Goal: Transaction & Acquisition: Obtain resource

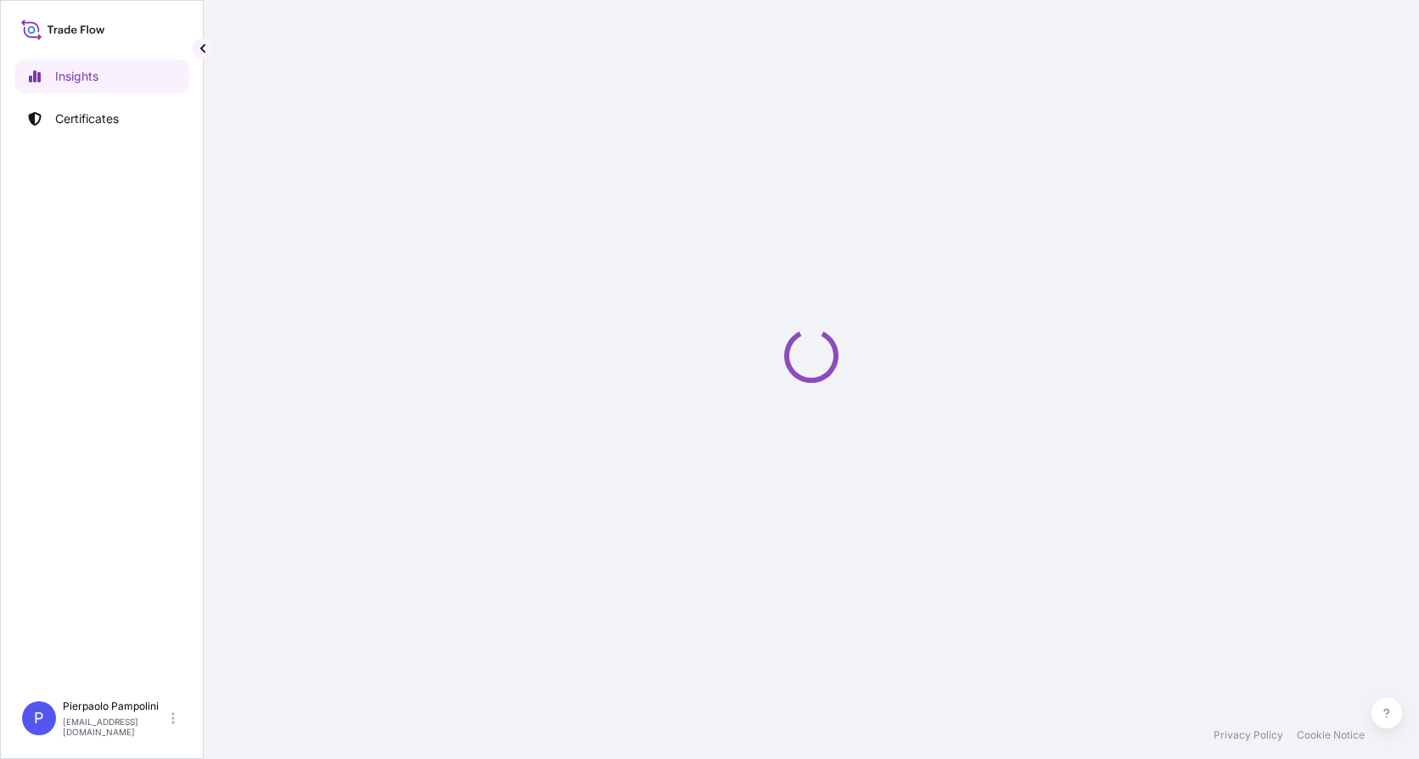
select select "2025"
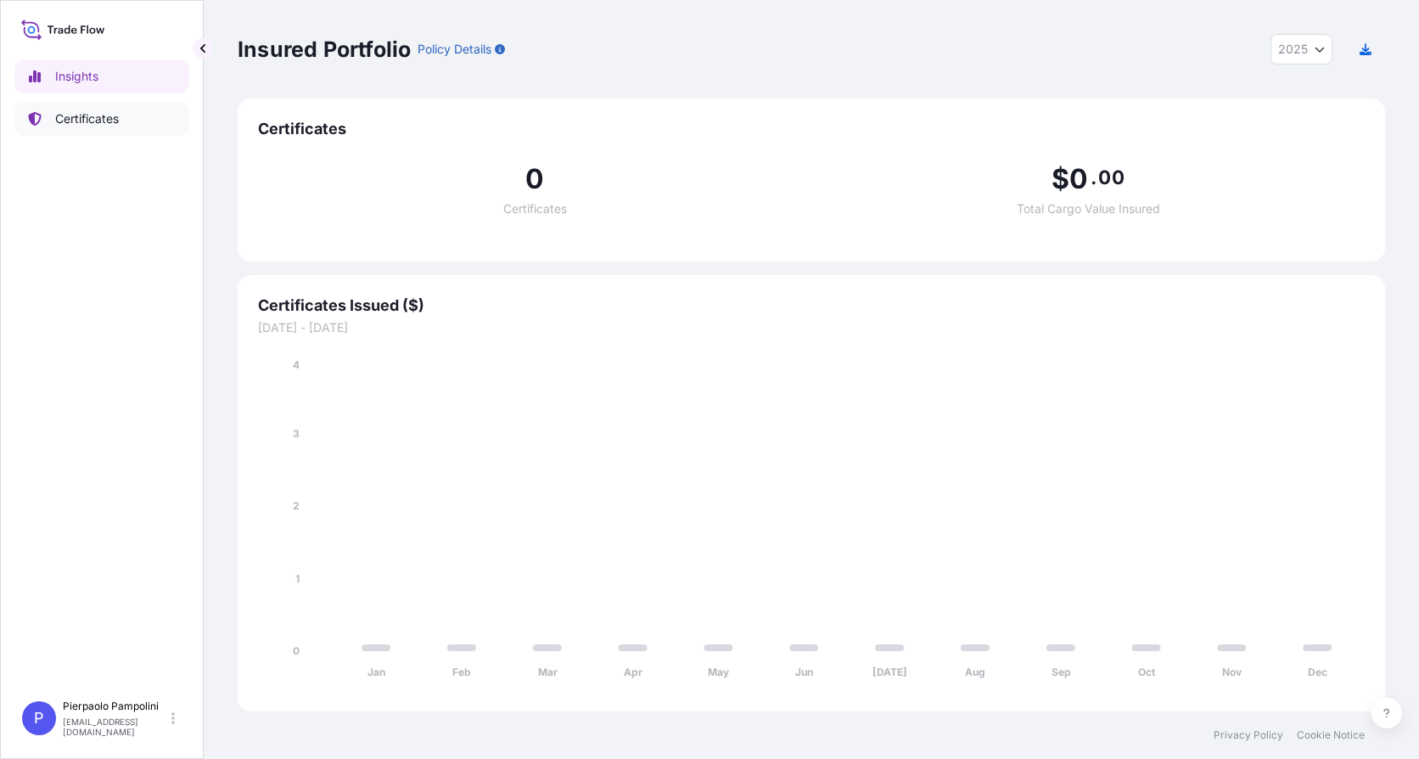
click at [82, 121] on p "Certificates" at bounding box center [87, 118] width 64 height 17
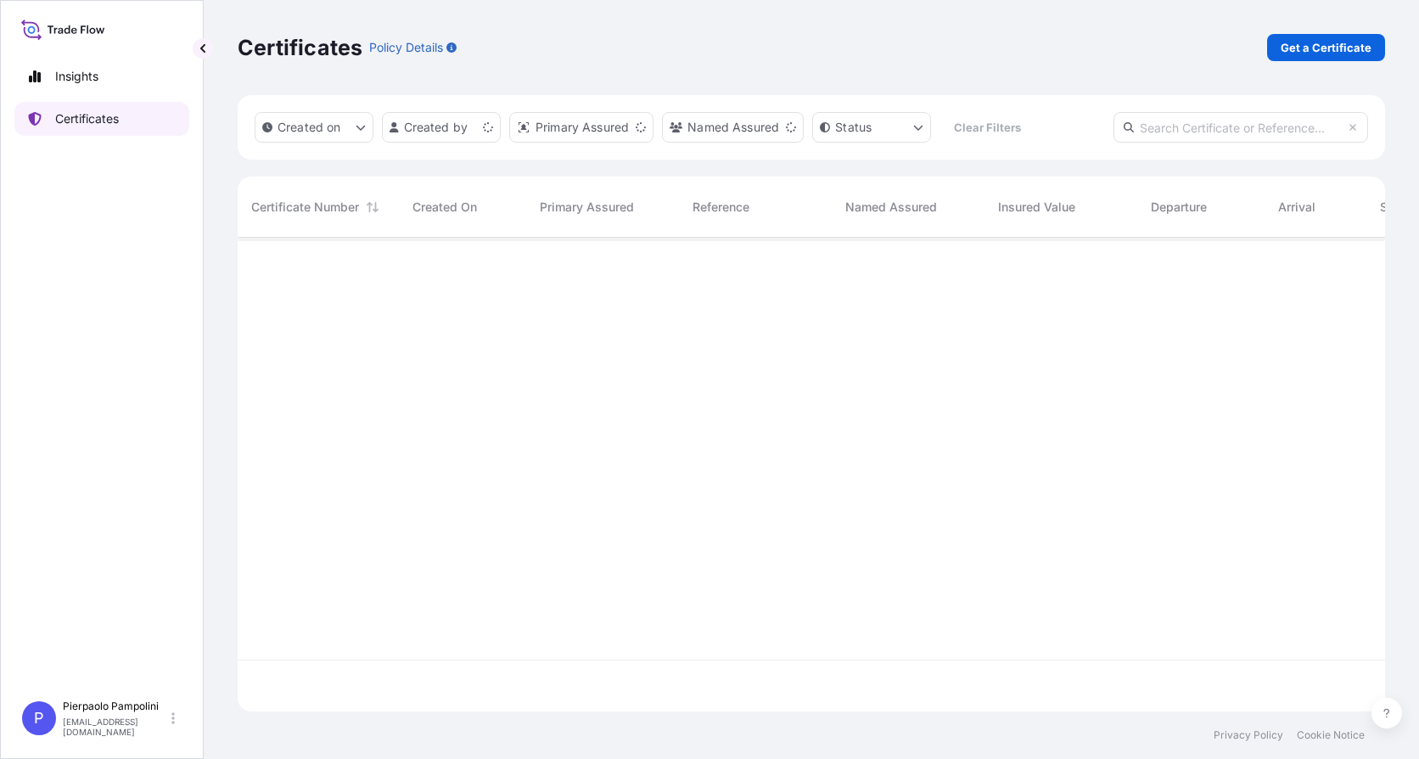
scroll to position [470, 1135]
click at [1325, 51] on p "Get a Certificate" at bounding box center [1326, 47] width 91 height 17
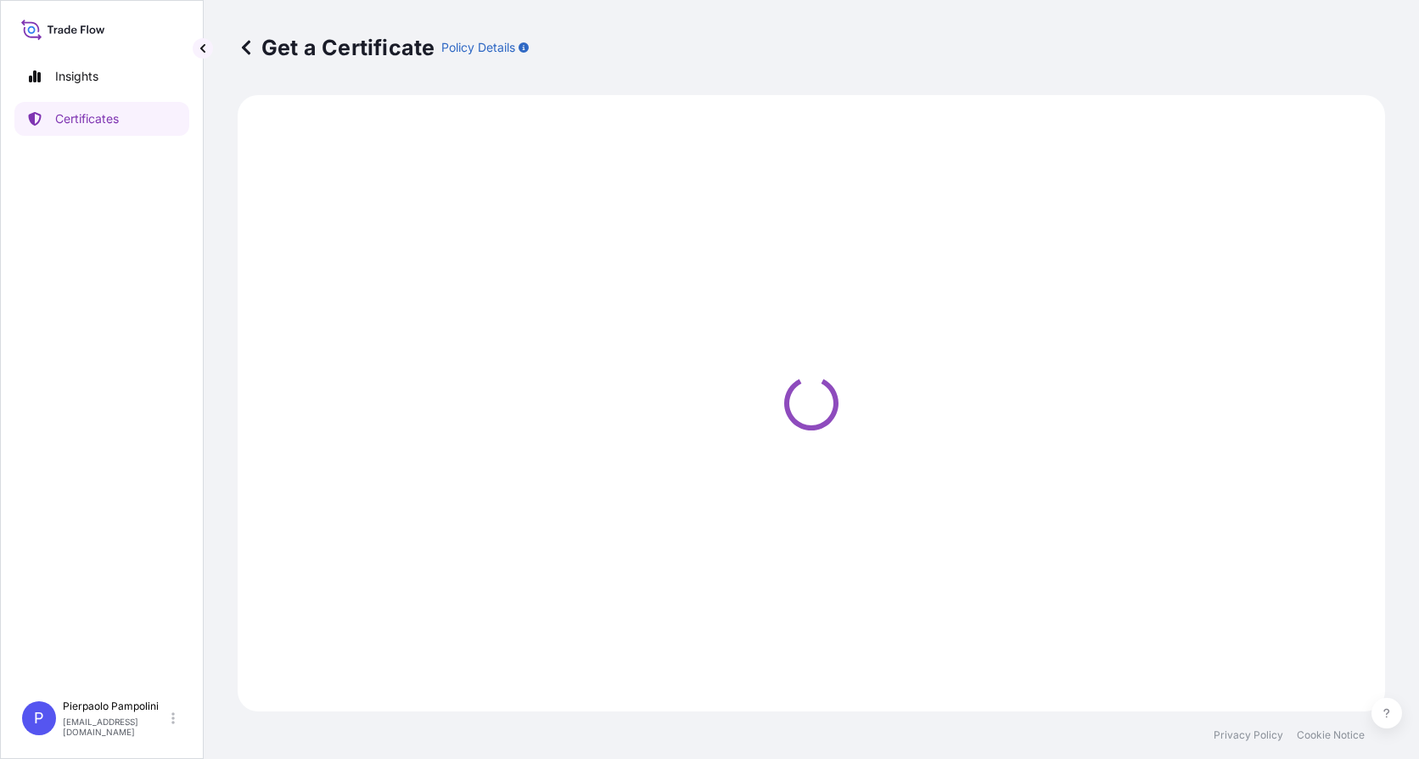
select select "Sea"
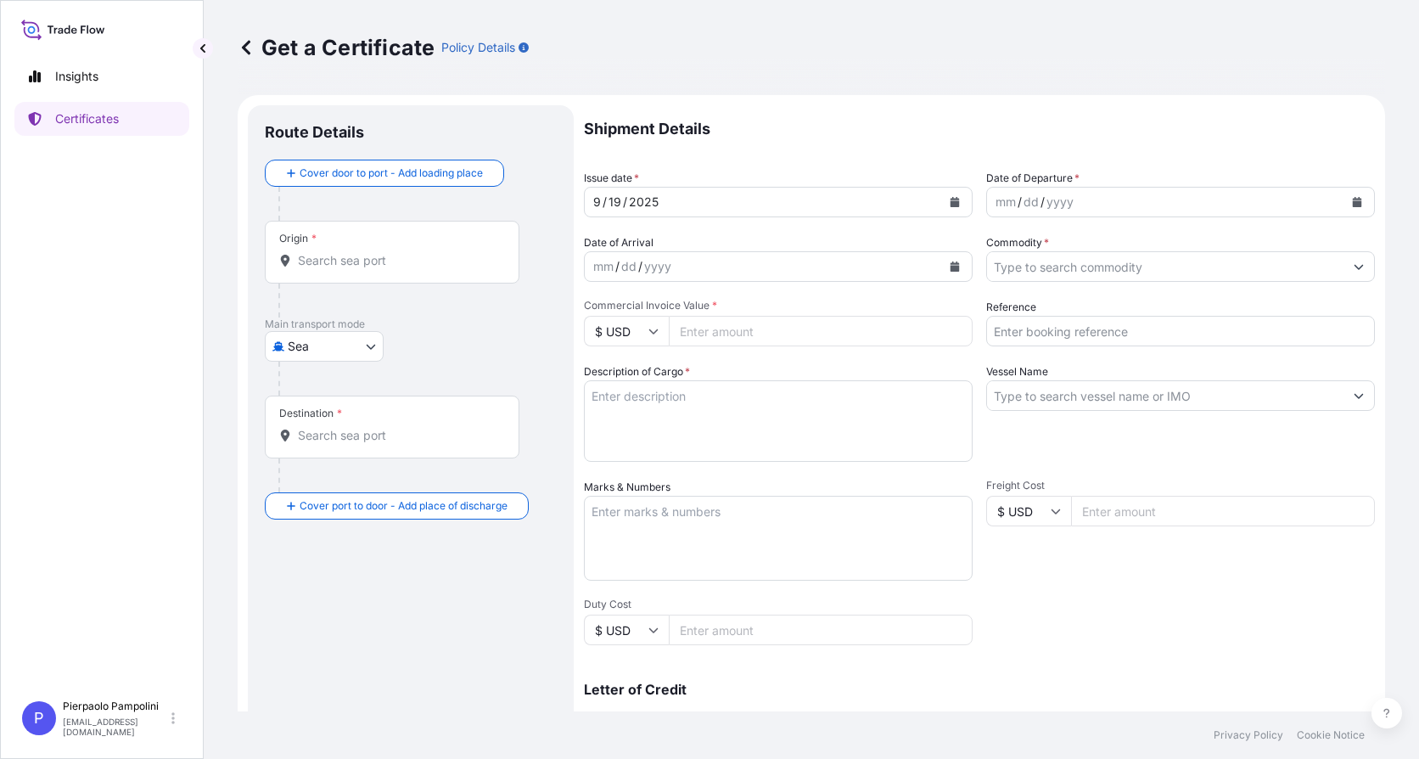
click at [346, 261] on input "Origin *" at bounding box center [398, 260] width 200 height 17
click at [314, 255] on input "Origin * Please select an origin" at bounding box center [398, 260] width 200 height 17
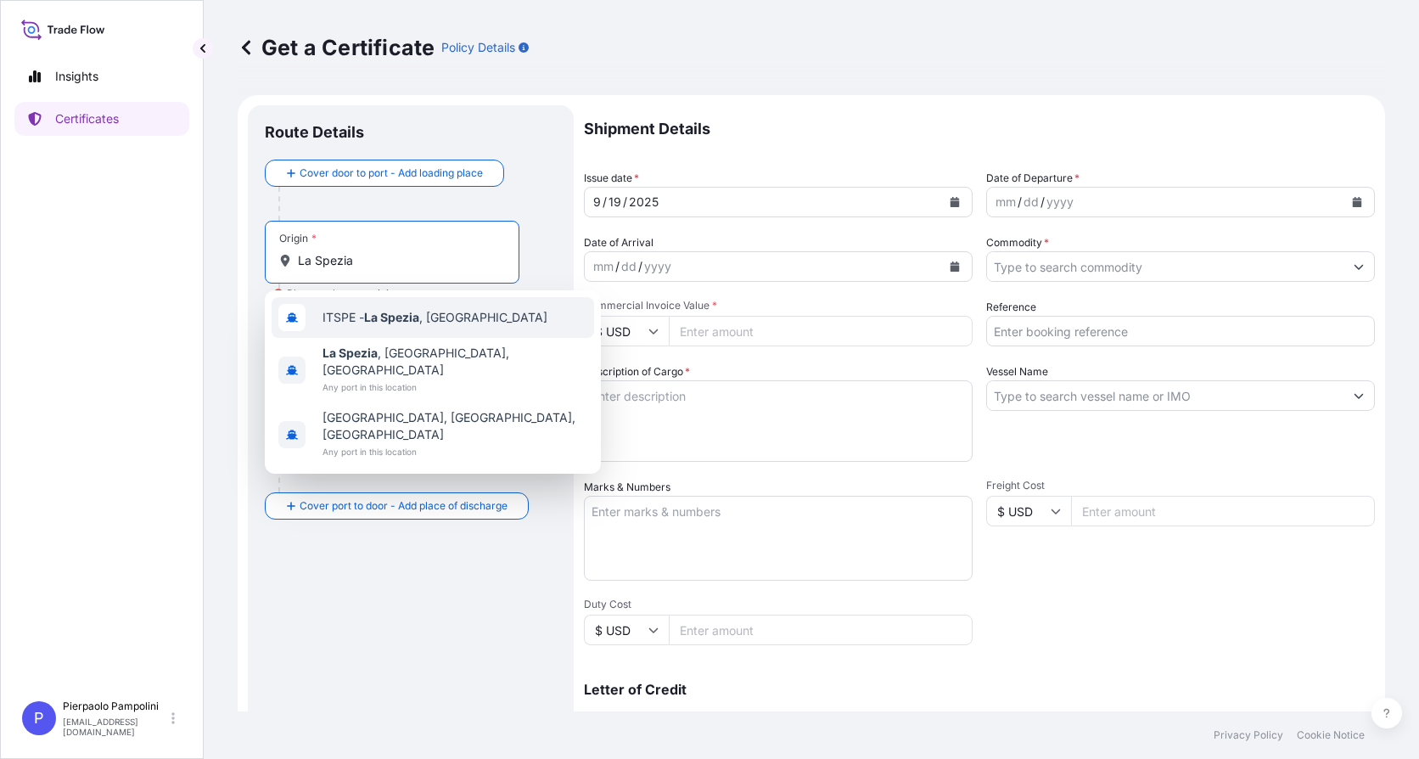
click at [423, 319] on span "ITSPE - [GEOGRAPHIC_DATA] , [GEOGRAPHIC_DATA]" at bounding box center [434, 317] width 225 height 17
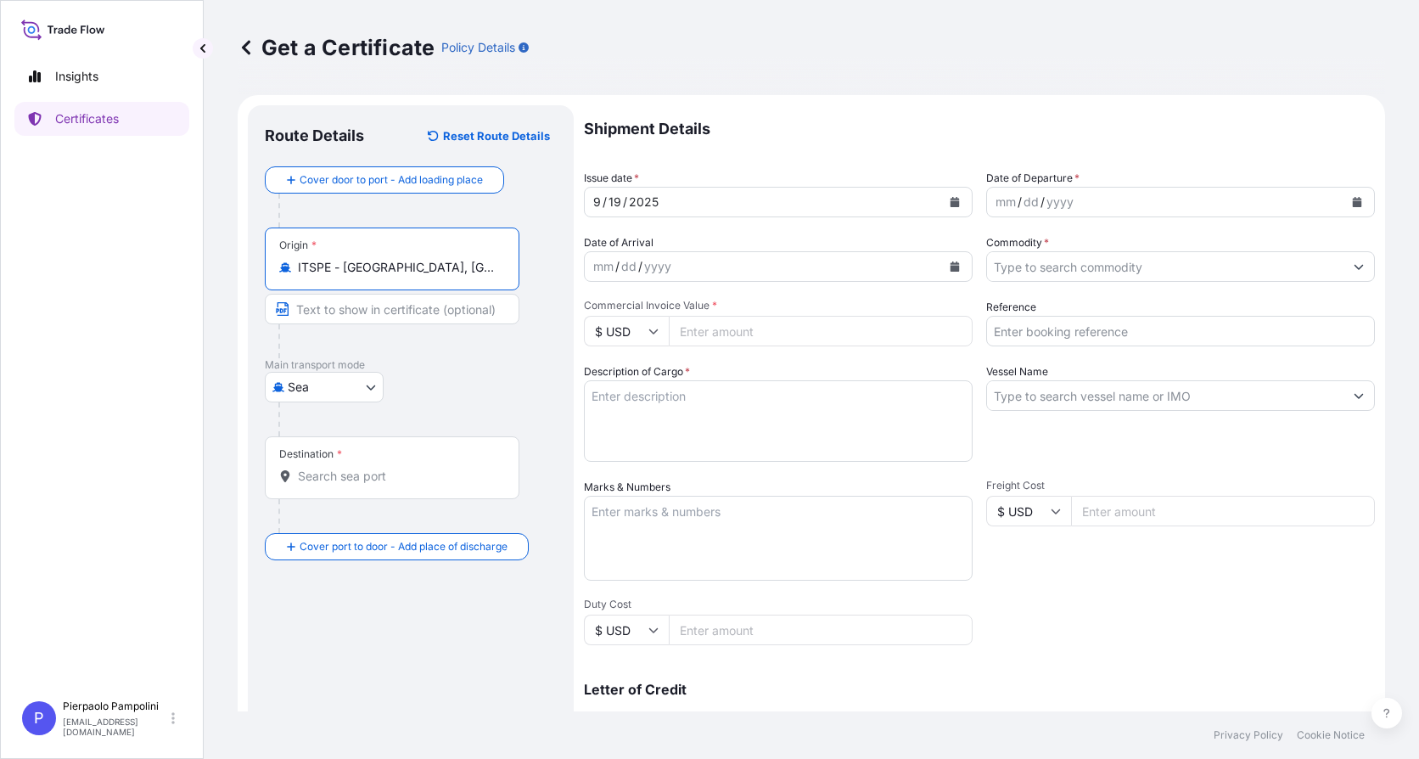
type input "ITSPE - [GEOGRAPHIC_DATA], [GEOGRAPHIC_DATA]"
click at [379, 311] on input "Text to appear on certificate" at bounding box center [392, 309] width 255 height 31
type input "[GEOGRAPHIC_DATA], [GEOGRAPHIC_DATA]"
type input "932480"
type input "5013081445"
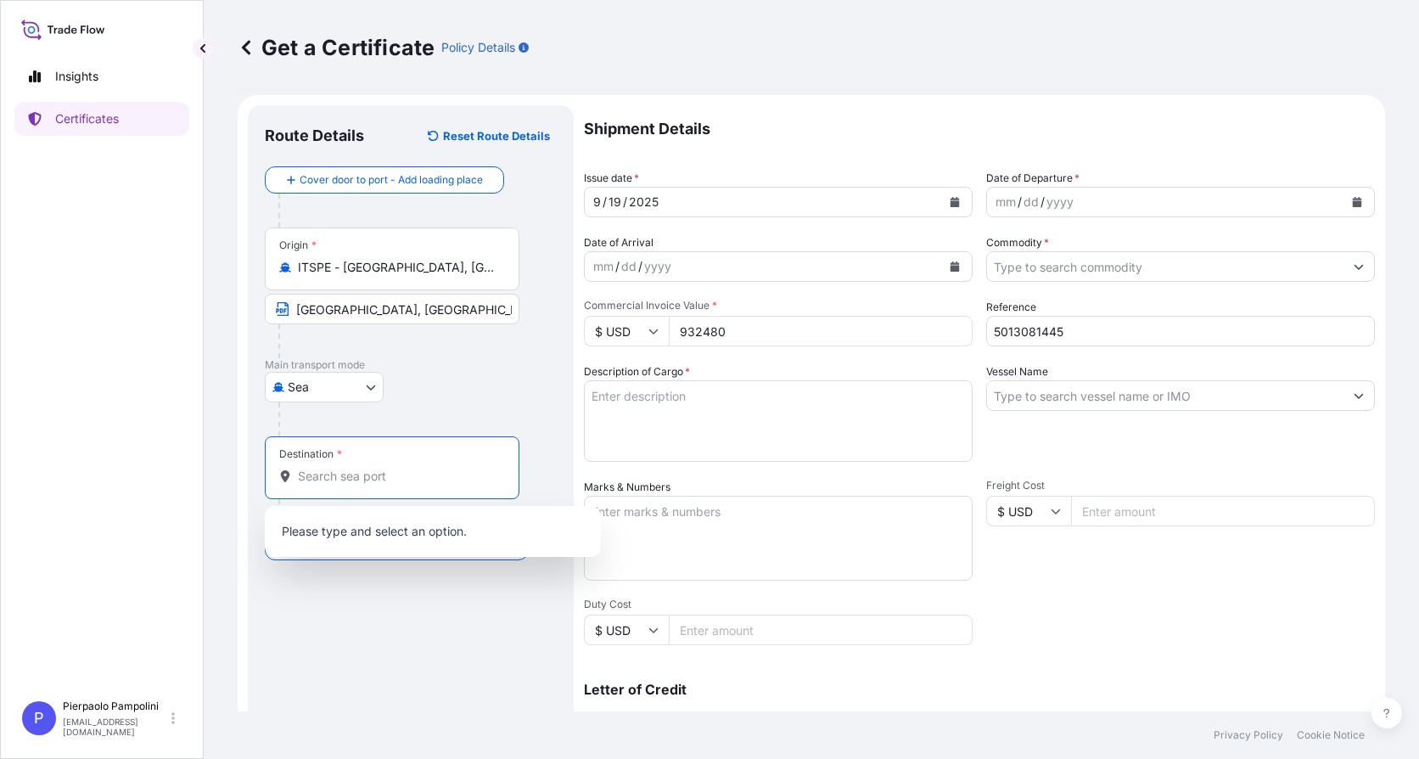
click at [322, 482] on input "Destination *" at bounding box center [398, 476] width 200 height 17
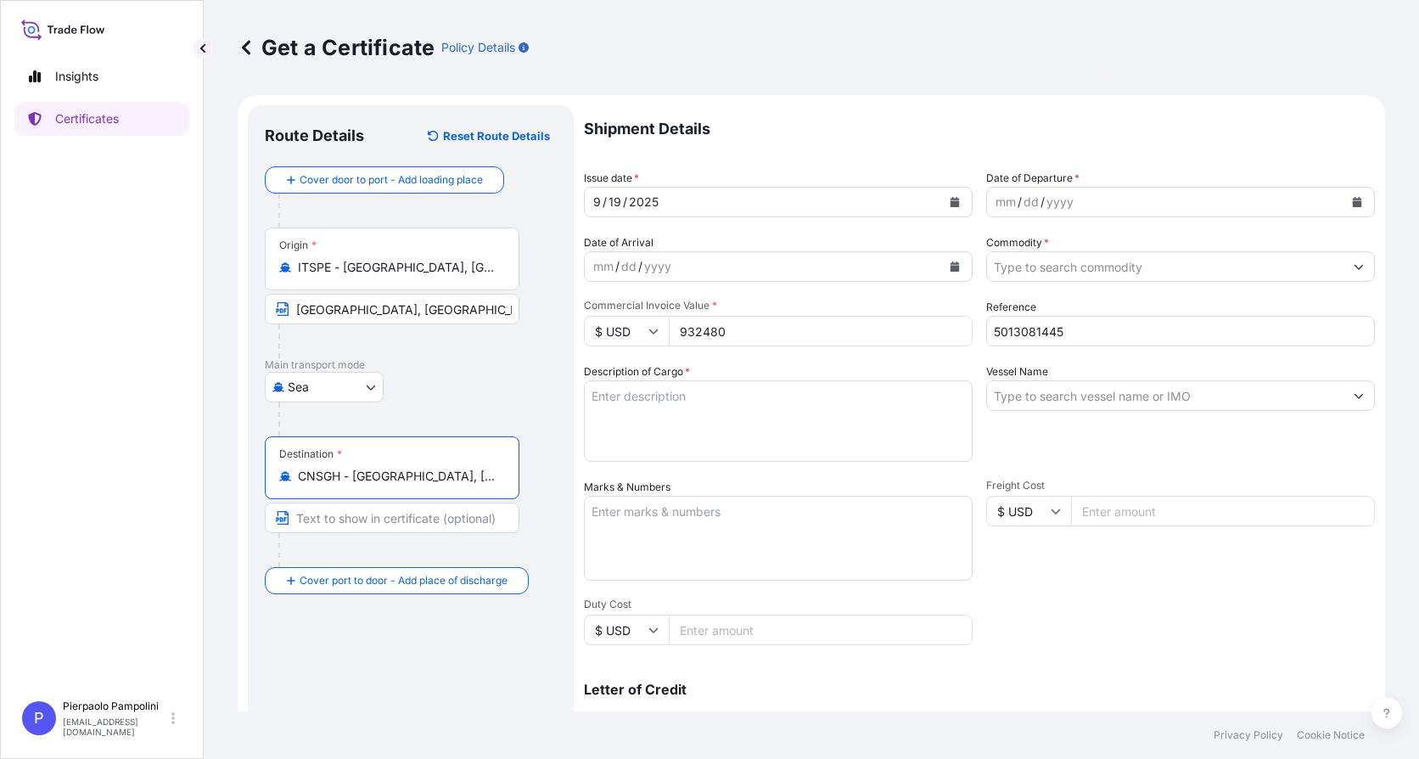
type input "CNSGH - [GEOGRAPHIC_DATA], [GEOGRAPHIC_DATA]"
click at [362, 522] on input "Text to appear on certificate" at bounding box center [392, 517] width 255 height 31
click at [337, 514] on input "Text to appear on certificate" at bounding box center [392, 517] width 255 height 31
type input "[GEOGRAPHIC_DATA], [GEOGRAPHIC_DATA]"
click at [535, 442] on div "Destination * CNSGH - [GEOGRAPHIC_DATA], [GEOGRAPHIC_DATA] [GEOGRAPHIC_DATA], […" at bounding box center [411, 501] width 292 height 131
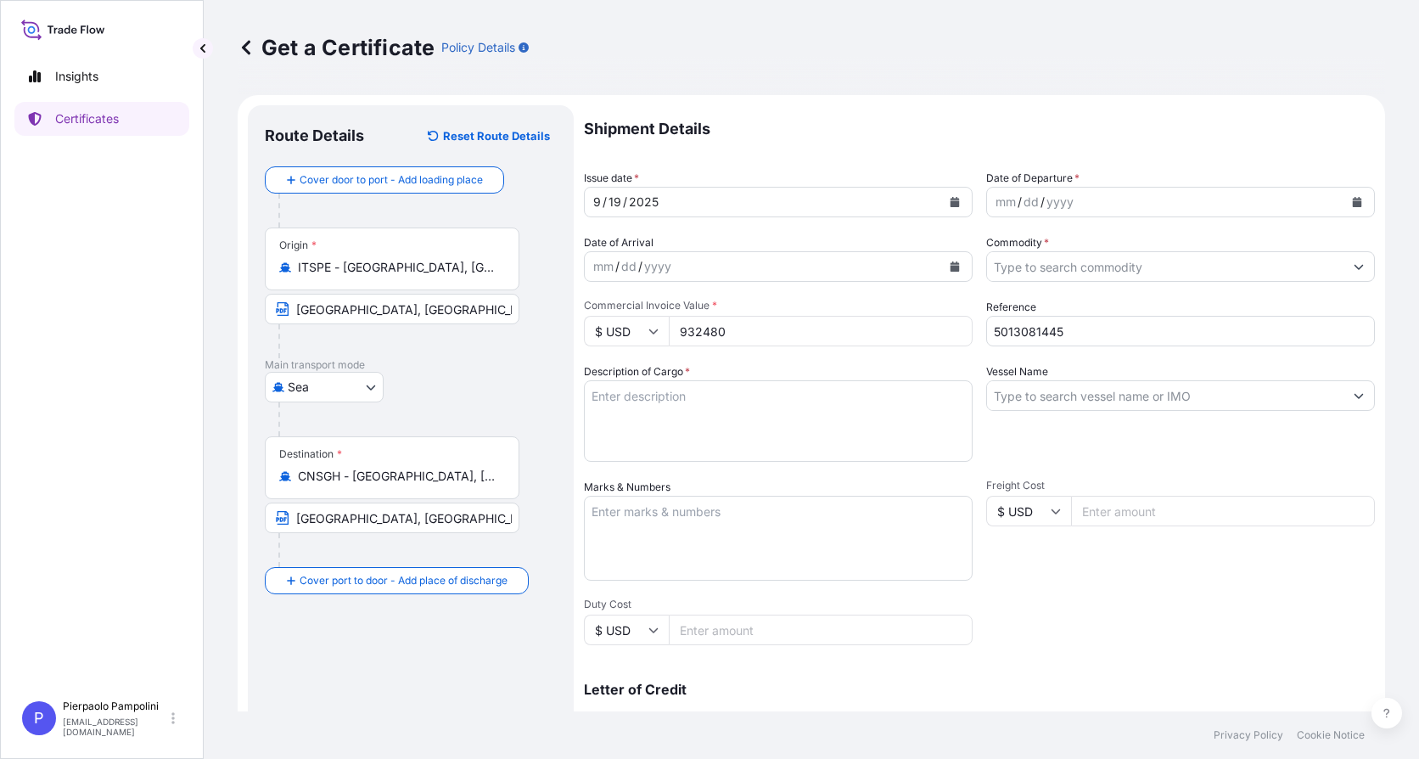
click at [950, 205] on icon "Calendar" at bounding box center [954, 202] width 9 height 10
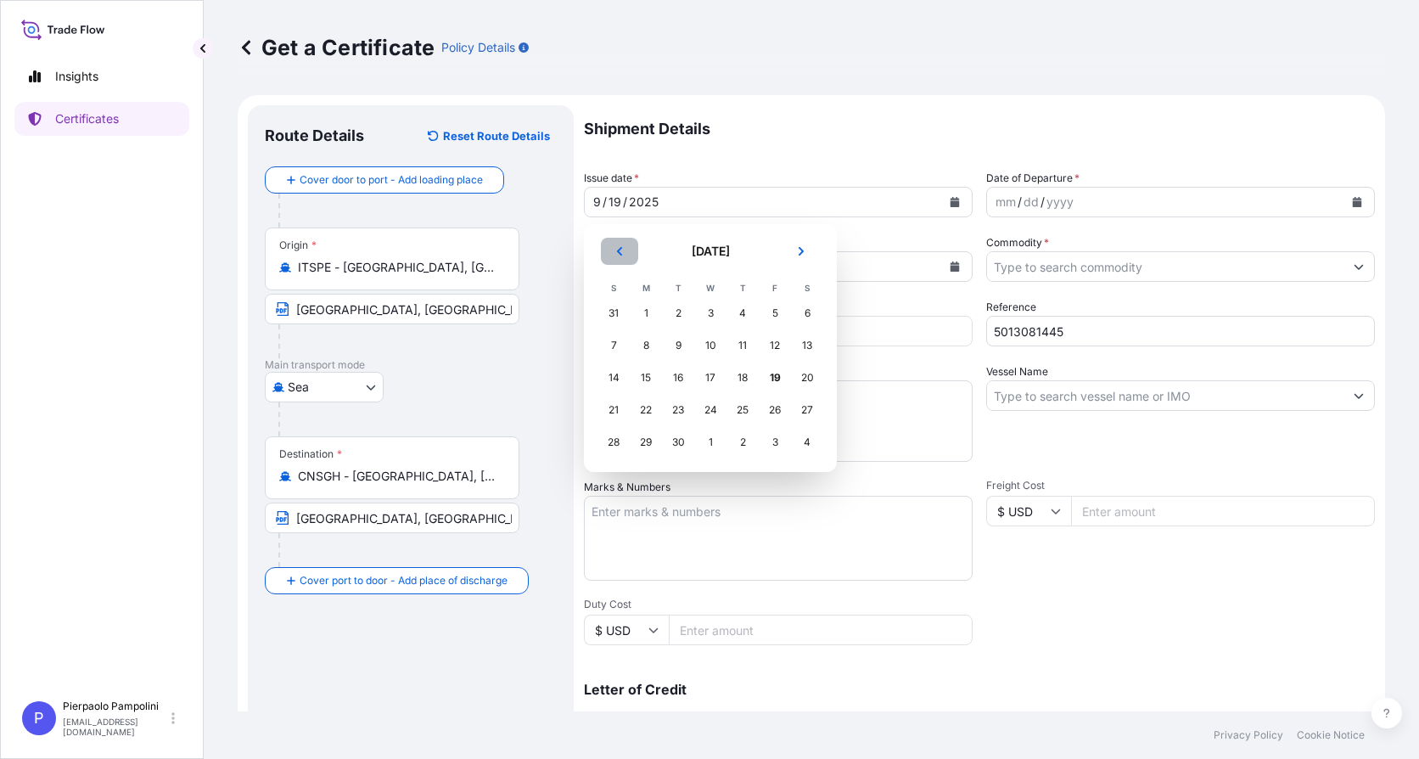
click at [624, 252] on icon "Previous" at bounding box center [619, 251] width 10 height 10
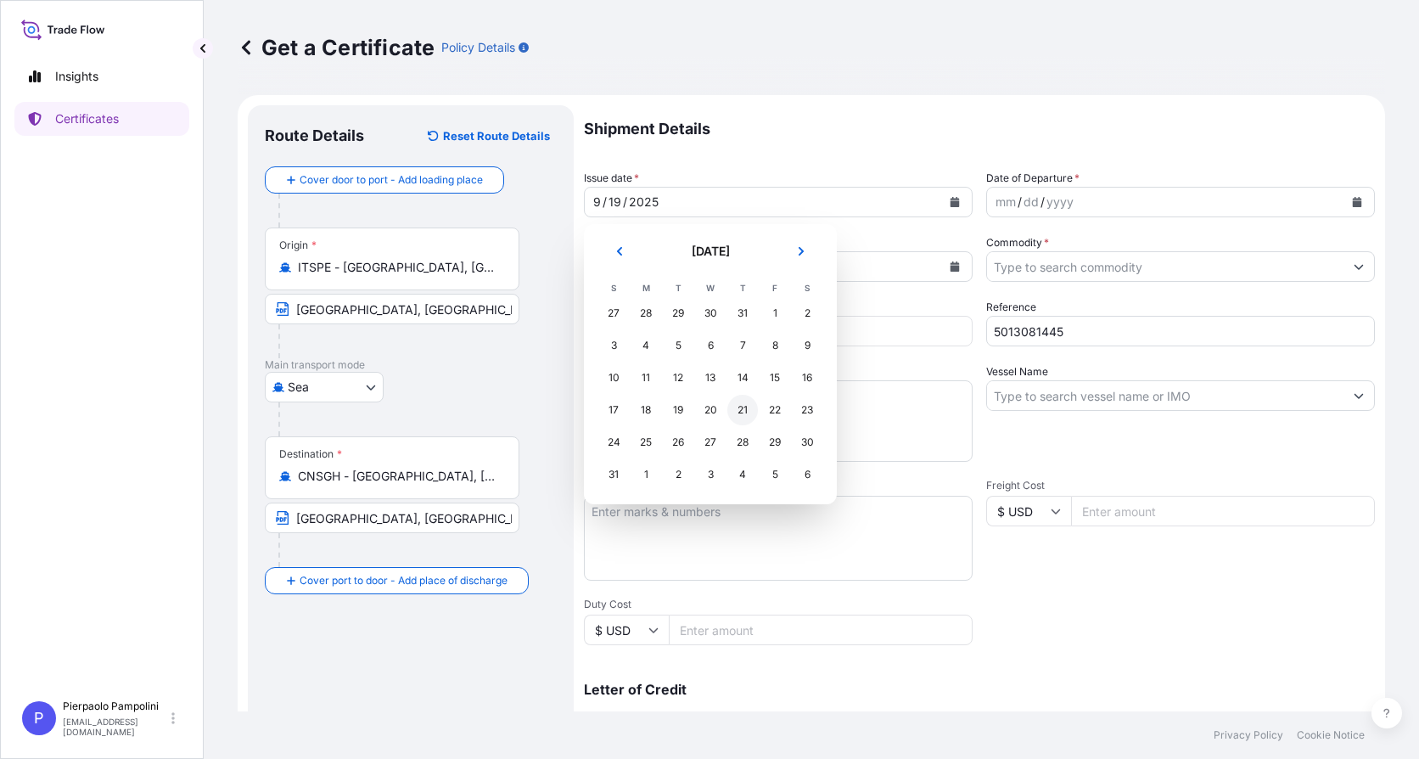
click at [745, 408] on div "21" at bounding box center [742, 410] width 31 height 31
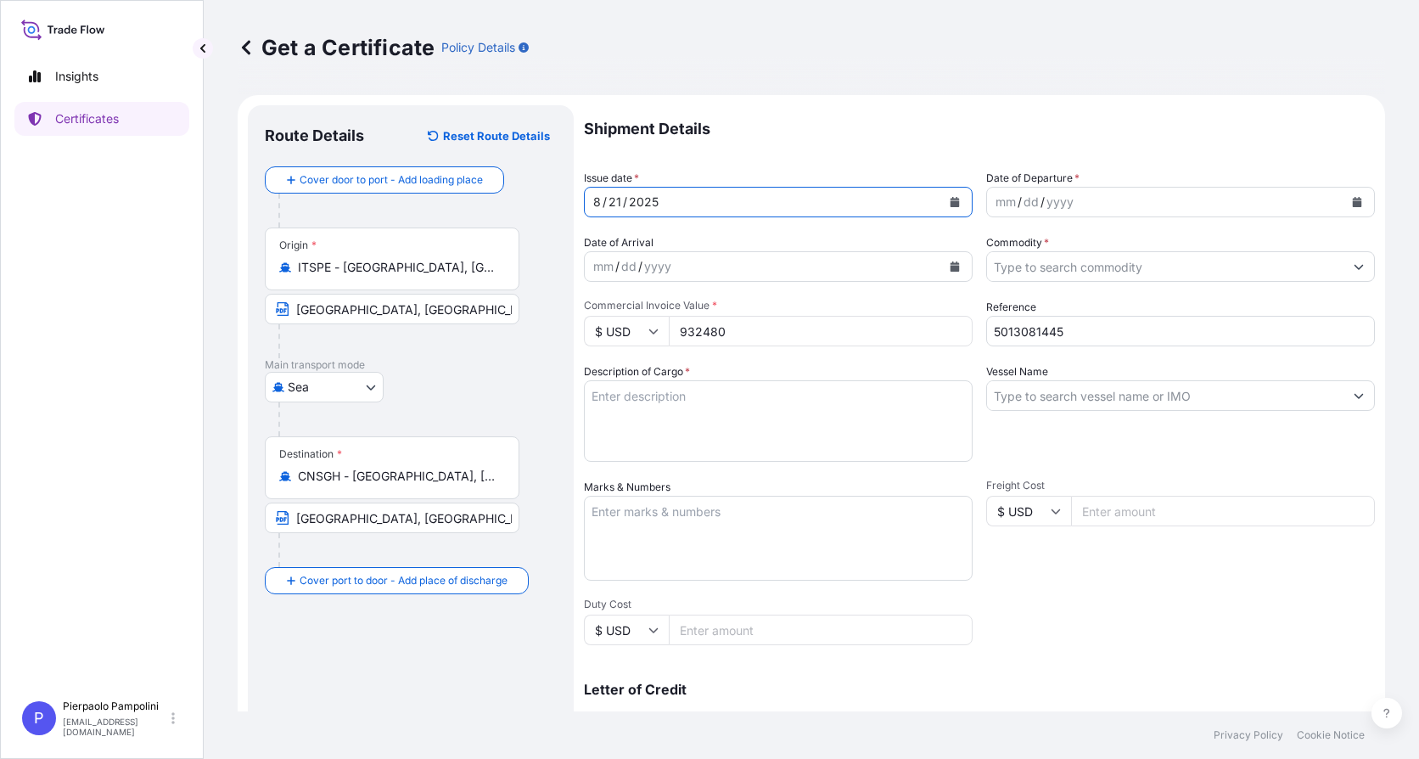
click at [1101, 204] on div "mm / dd / yyyy" at bounding box center [1165, 202] width 356 height 31
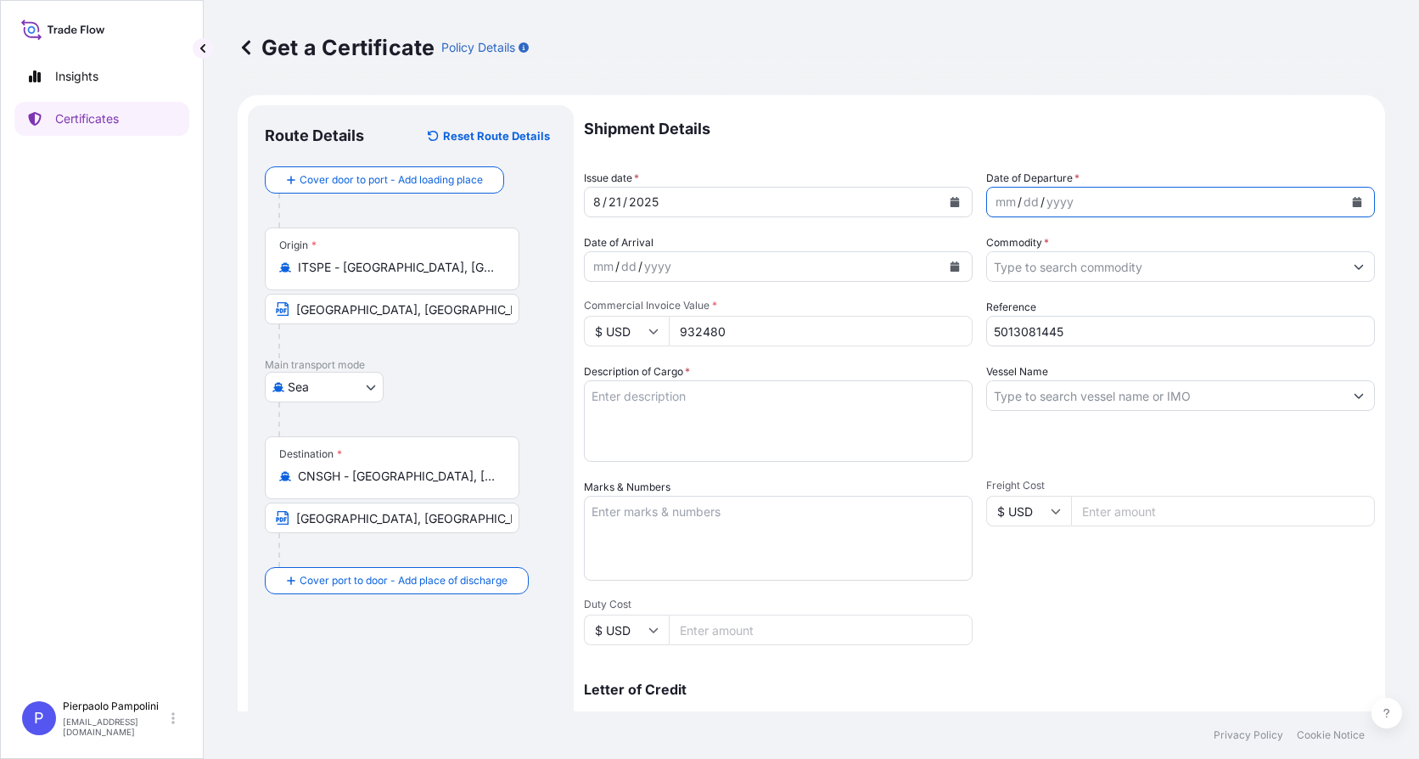
click at [1352, 200] on icon "Calendar" at bounding box center [1357, 202] width 10 height 10
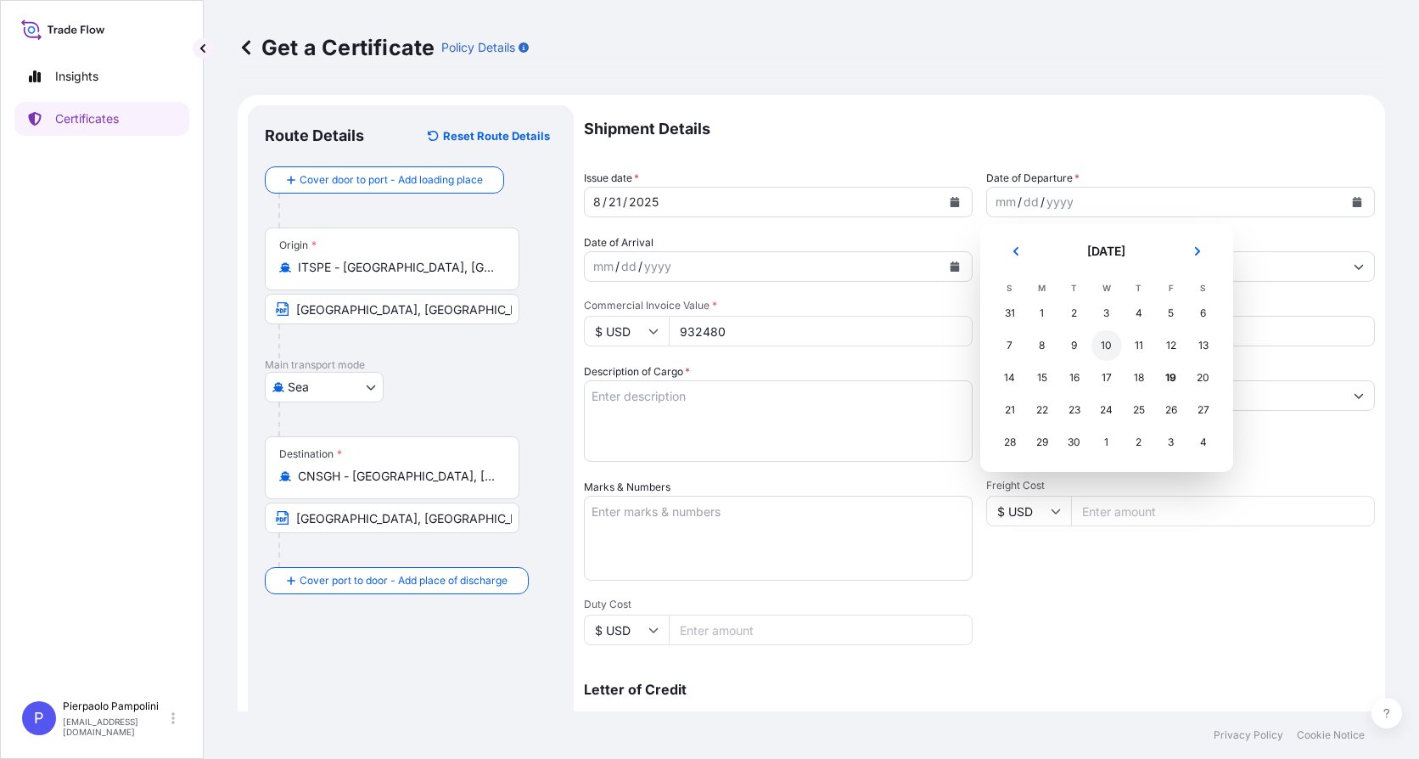
click at [1107, 346] on div "10" at bounding box center [1106, 345] width 31 height 31
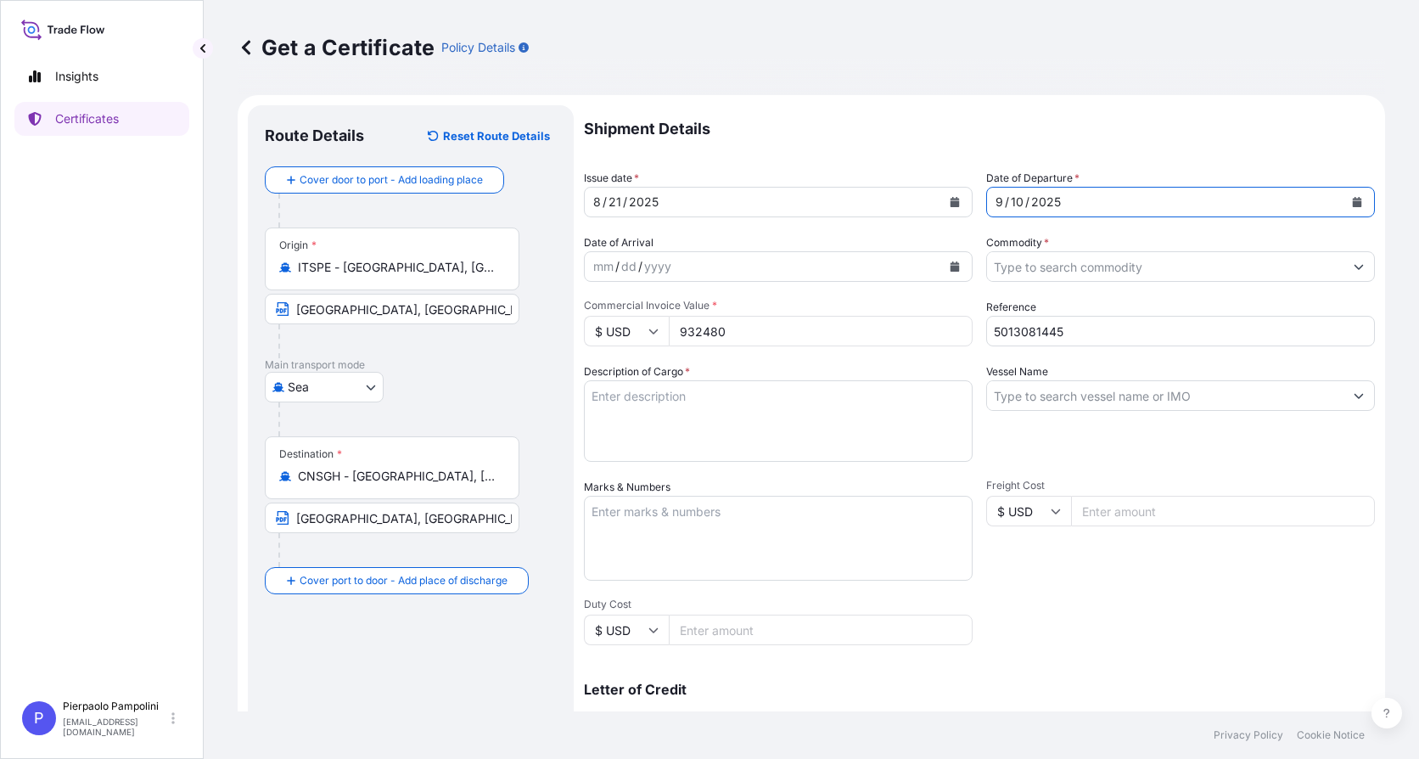
click at [953, 266] on icon "Calendar" at bounding box center [955, 266] width 10 height 10
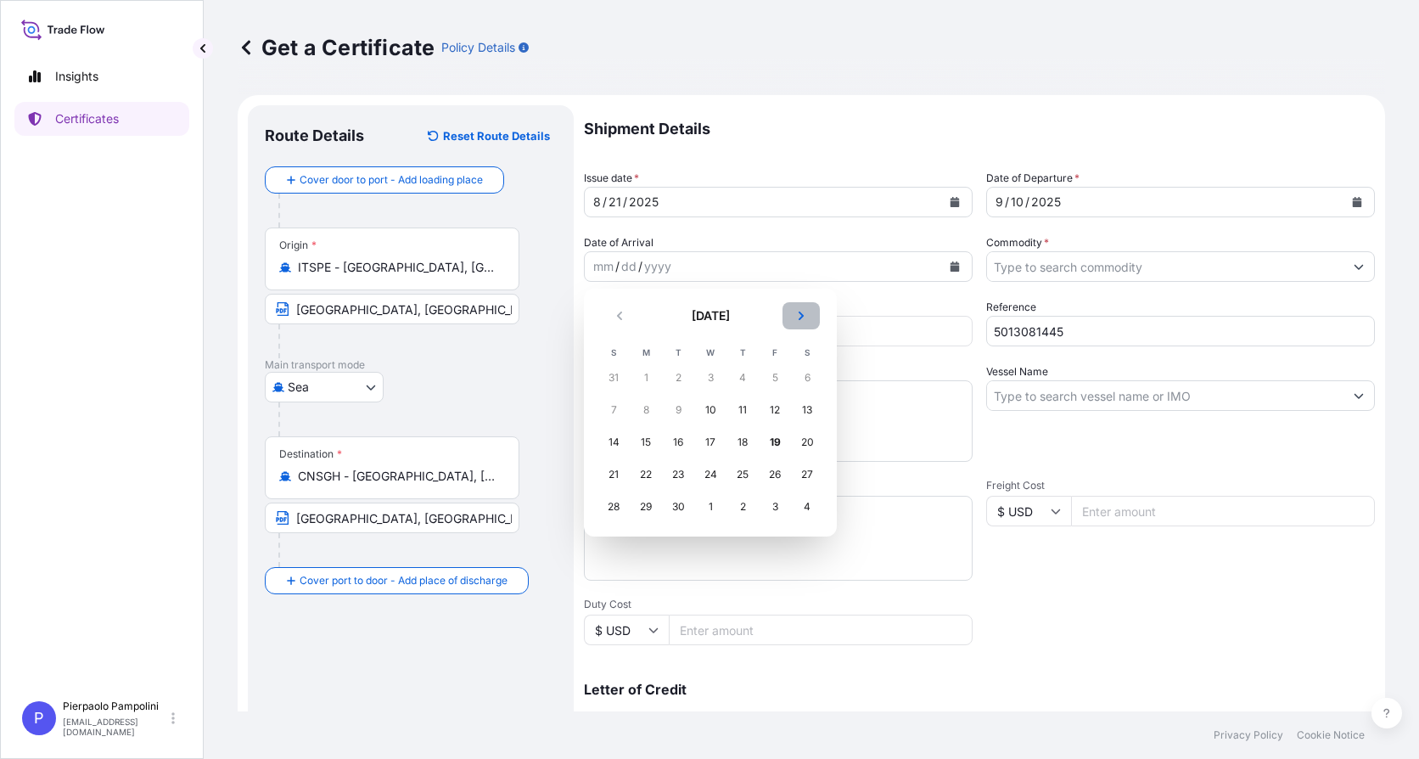
click at [799, 310] on button "Next" at bounding box center [800, 315] width 37 height 27
click at [649, 507] on div "27" at bounding box center [646, 506] width 31 height 31
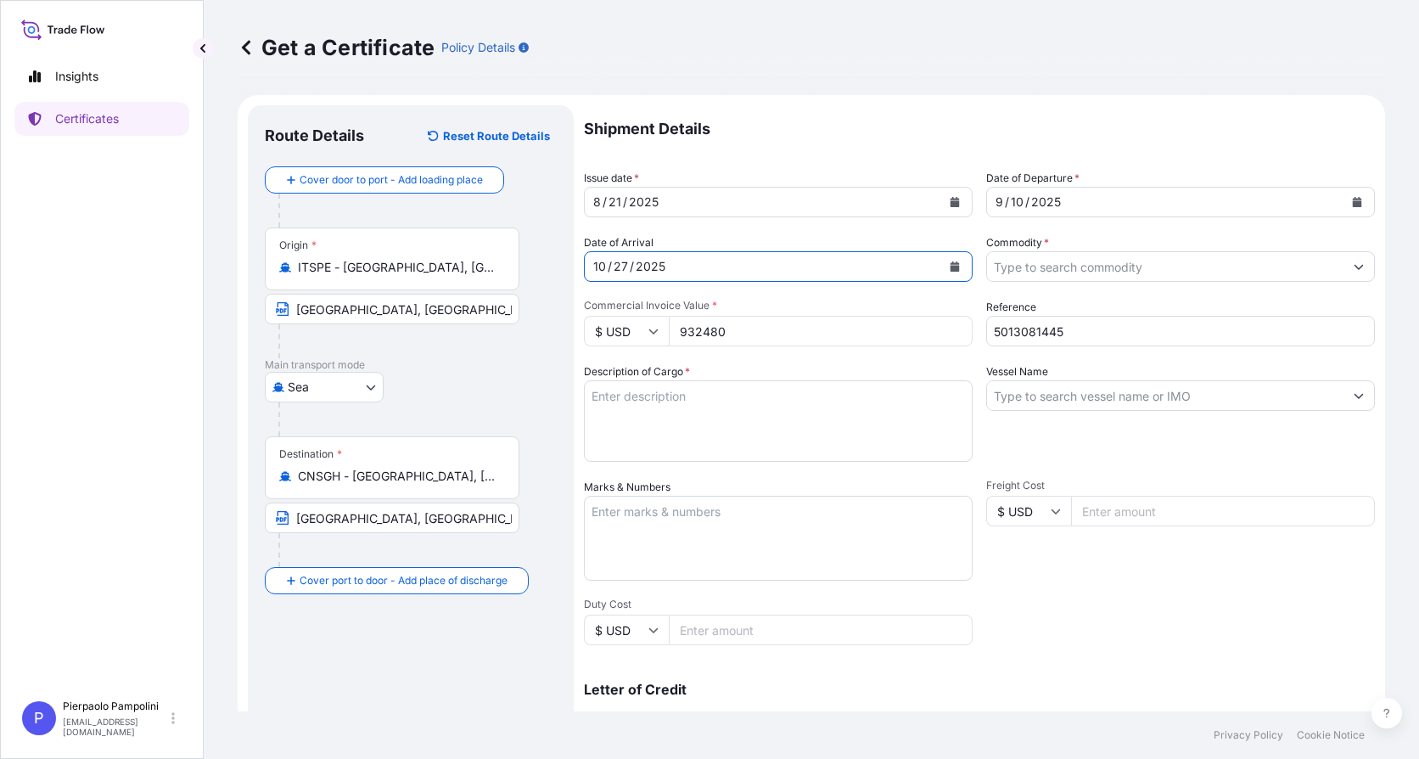
click at [731, 327] on input "932480" at bounding box center [821, 331] width 304 height 31
click at [657, 330] on icon at bounding box center [653, 331] width 9 height 5
click at [629, 386] on div "€ EUR" at bounding box center [626, 378] width 71 height 32
type input "€ EUR"
click at [726, 328] on input "932480" at bounding box center [821, 331] width 304 height 31
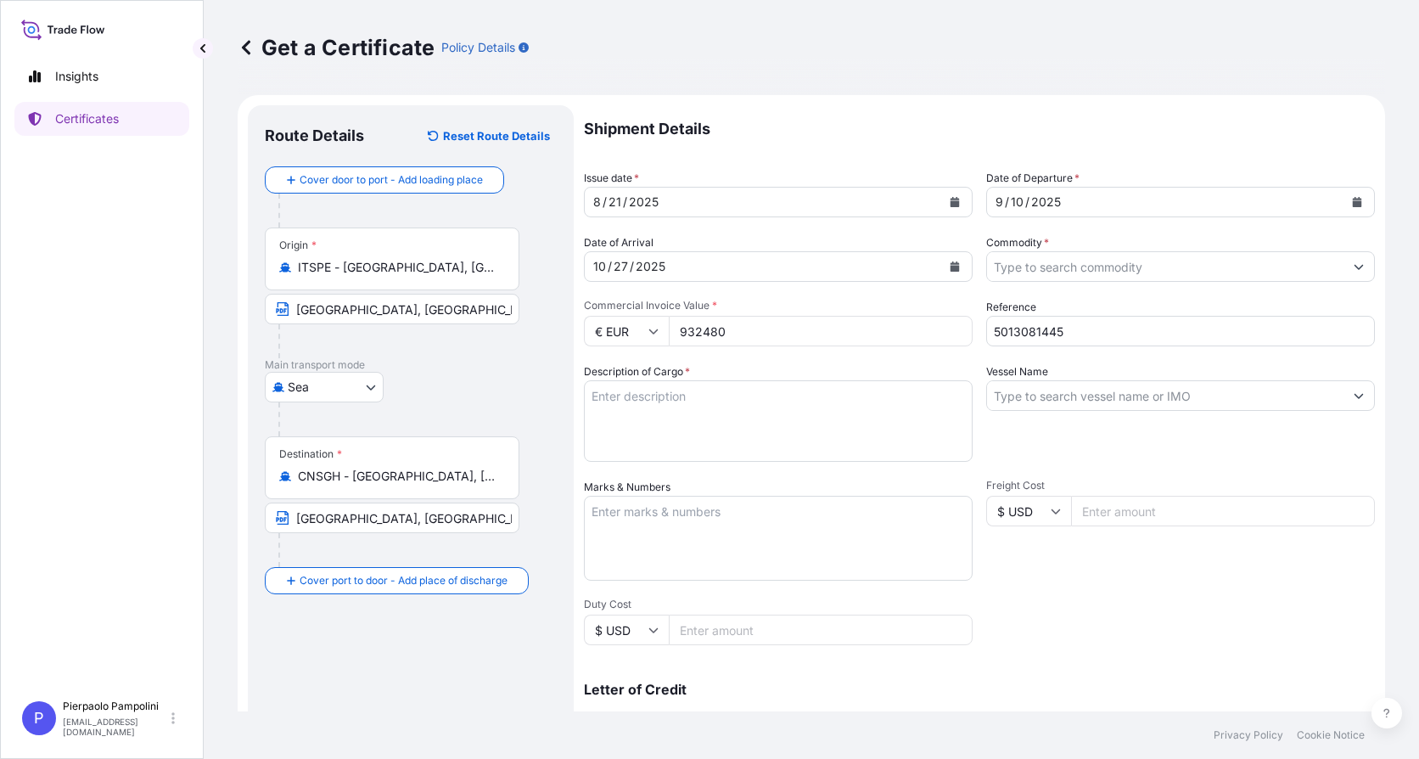
drag, startPoint x: 726, startPoint y: 328, endPoint x: 682, endPoint y: 330, distance: 44.2
click at [682, 330] on input "932480" at bounding box center [821, 331] width 304 height 31
type input "187200"
click at [767, 352] on div "Shipment Details Issue date * [DATE] Date of Departure * [DATE] Date of Arrival…" at bounding box center [979, 509] width 791 height 809
drag, startPoint x: 1083, startPoint y: 332, endPoint x: 938, endPoint y: 334, distance: 145.1
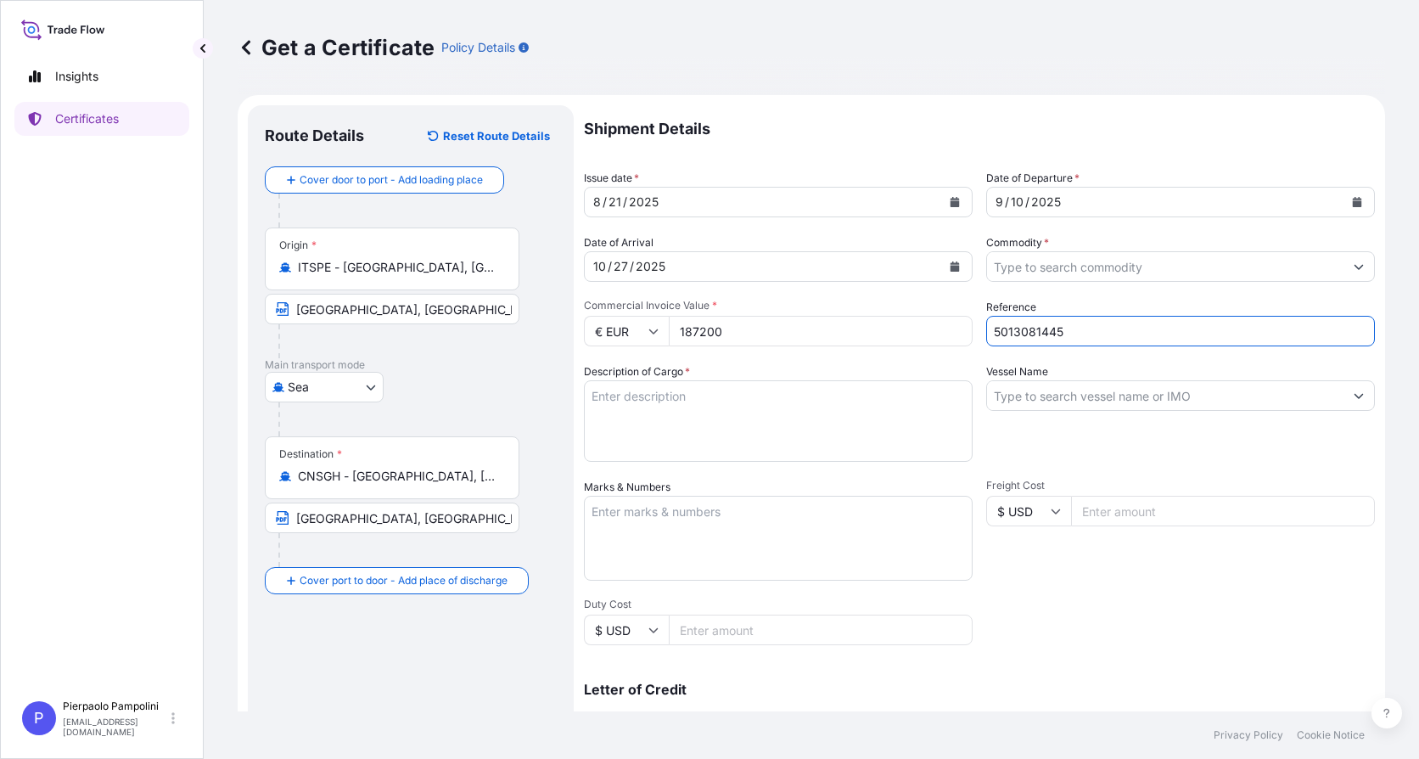
click at [941, 333] on div "Shipment Details Issue date * [DATE] Date of Departure * [DATE] Date of Arrival…" at bounding box center [979, 509] width 791 height 809
type input "5013201439"
click at [729, 395] on textarea "Description of Cargo *" at bounding box center [778, 420] width 389 height 81
drag, startPoint x: 592, startPoint y: 397, endPoint x: 607, endPoint y: 390, distance: 15.9
click at [592, 397] on textarea "Description of Cargo *" at bounding box center [778, 420] width 389 height 81
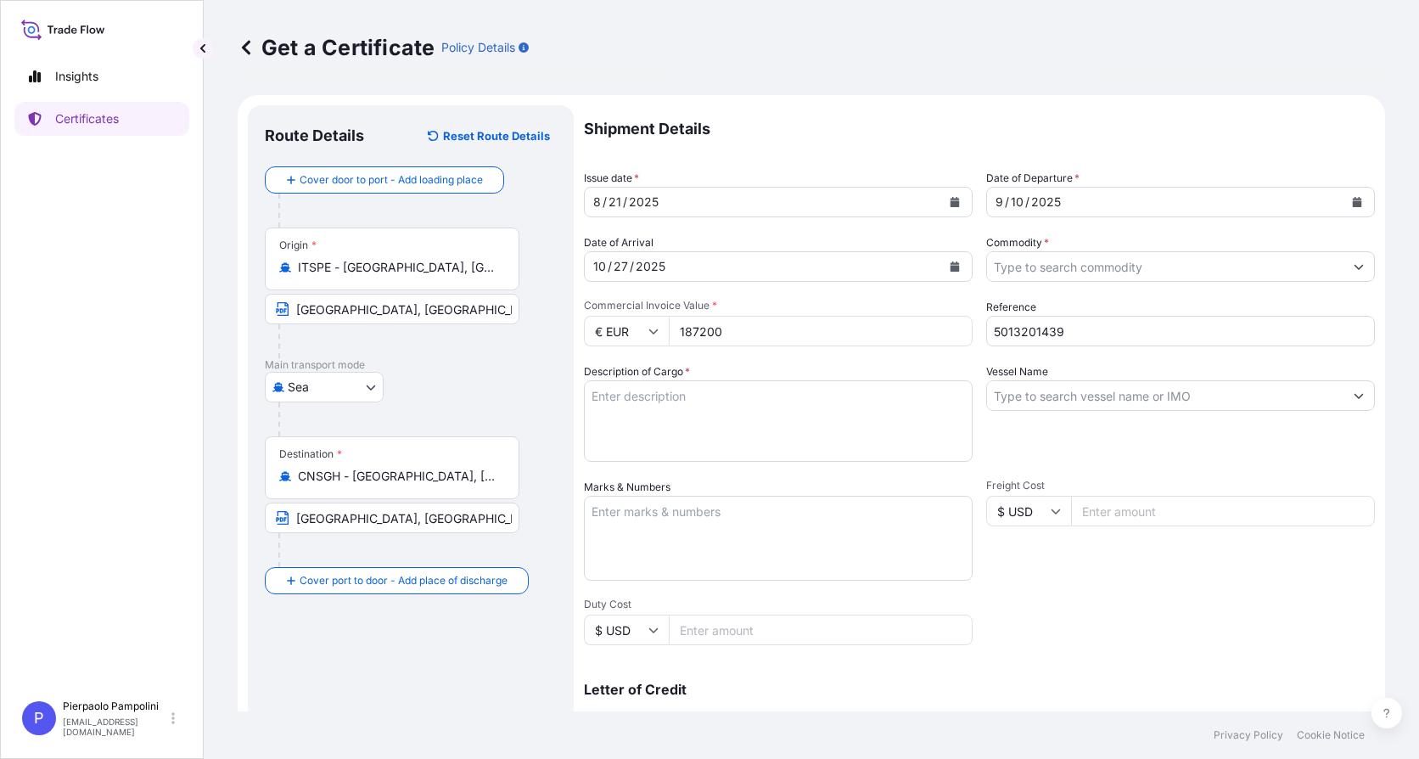
click at [625, 401] on textarea "Description of Cargo *" at bounding box center [778, 420] width 389 height 81
drag, startPoint x: 648, startPoint y: 406, endPoint x: 666, endPoint y: 391, distance: 23.5
click at [651, 405] on textarea "1X20' BOX" at bounding box center [778, 420] width 389 height 81
paste textarea "-"
click at [775, 400] on textarea "1X20' BOX - TEMU 164969.0" at bounding box center [778, 420] width 389 height 81
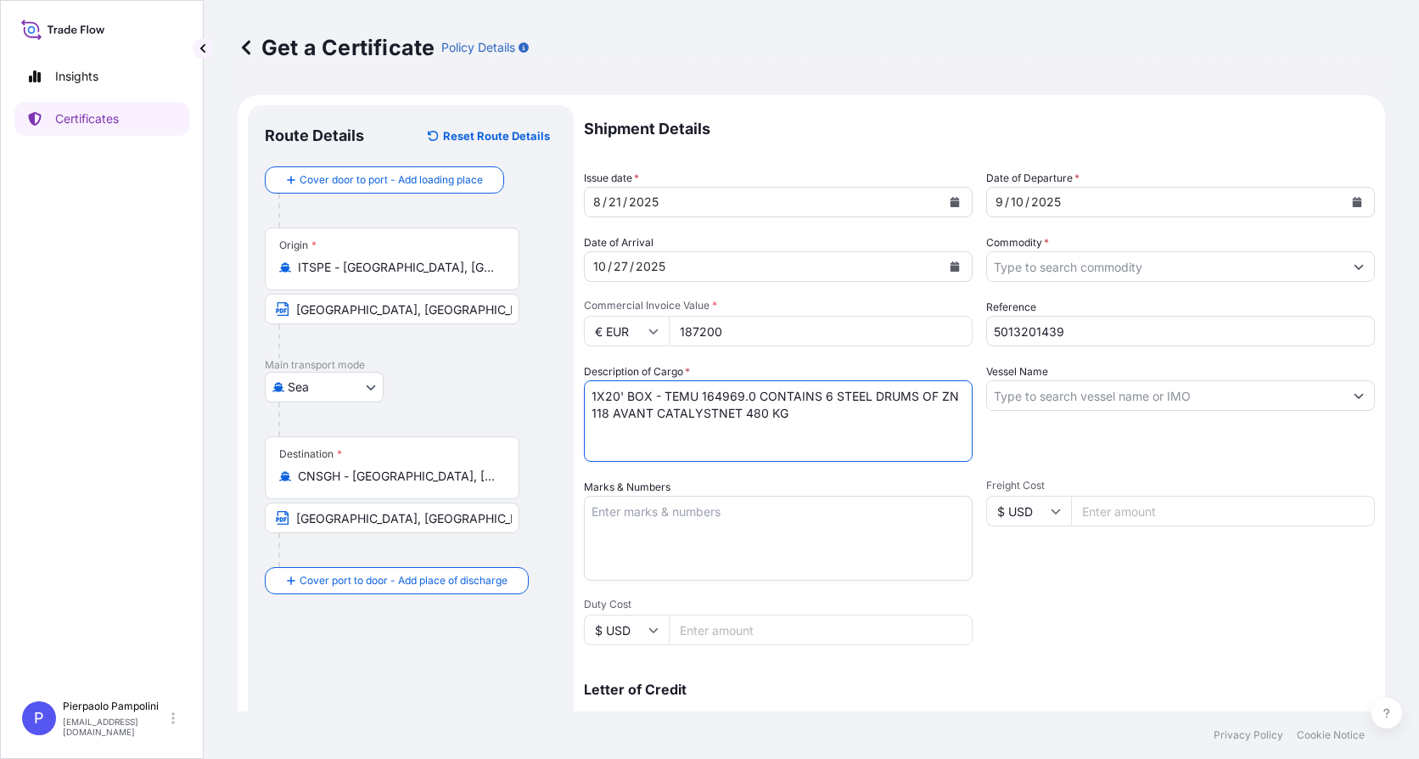
click at [714, 413] on textarea "1X20' BOX - TEMU 164969.0 CONTAINS 6 STEEL DRUMS OF ZN 118 AVANT CATALYSTNET 48…" at bounding box center [778, 420] width 389 height 81
click at [765, 410] on textarea "1X20' BOX - TEMU 164969.0 CONTAINS 6 STEEL DRUMS OF ZN 118 AVANT CATALYST NET 4…" at bounding box center [778, 420] width 389 height 81
type textarea "1X20' BOX - TEMU 164969.0 CONTAINS 6 STEEL DRUMS OF ZN 118 AVANT CATALYST NET 4…"
click at [614, 518] on textarea "Marks & Numbers" at bounding box center [778, 538] width 389 height 85
type textarea "P"
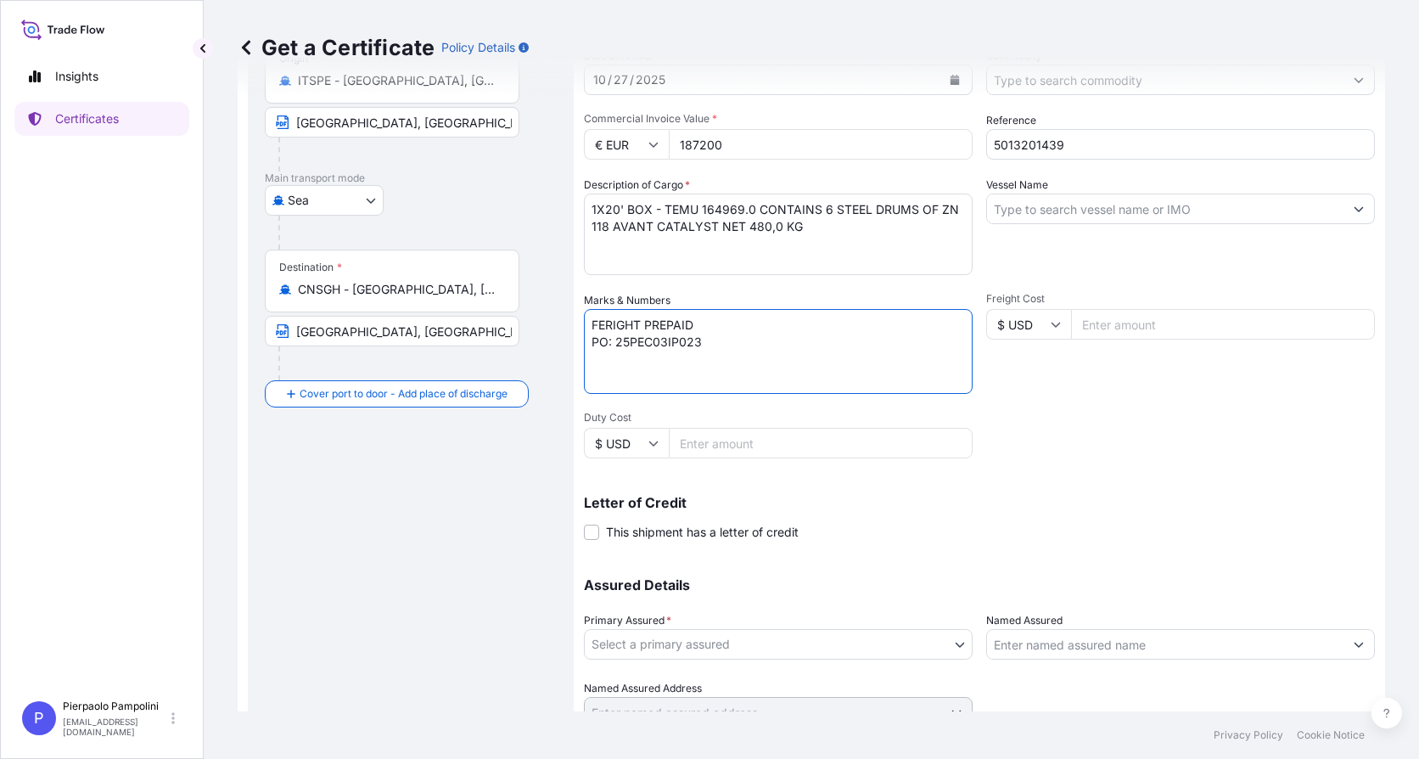
scroll to position [261, 0]
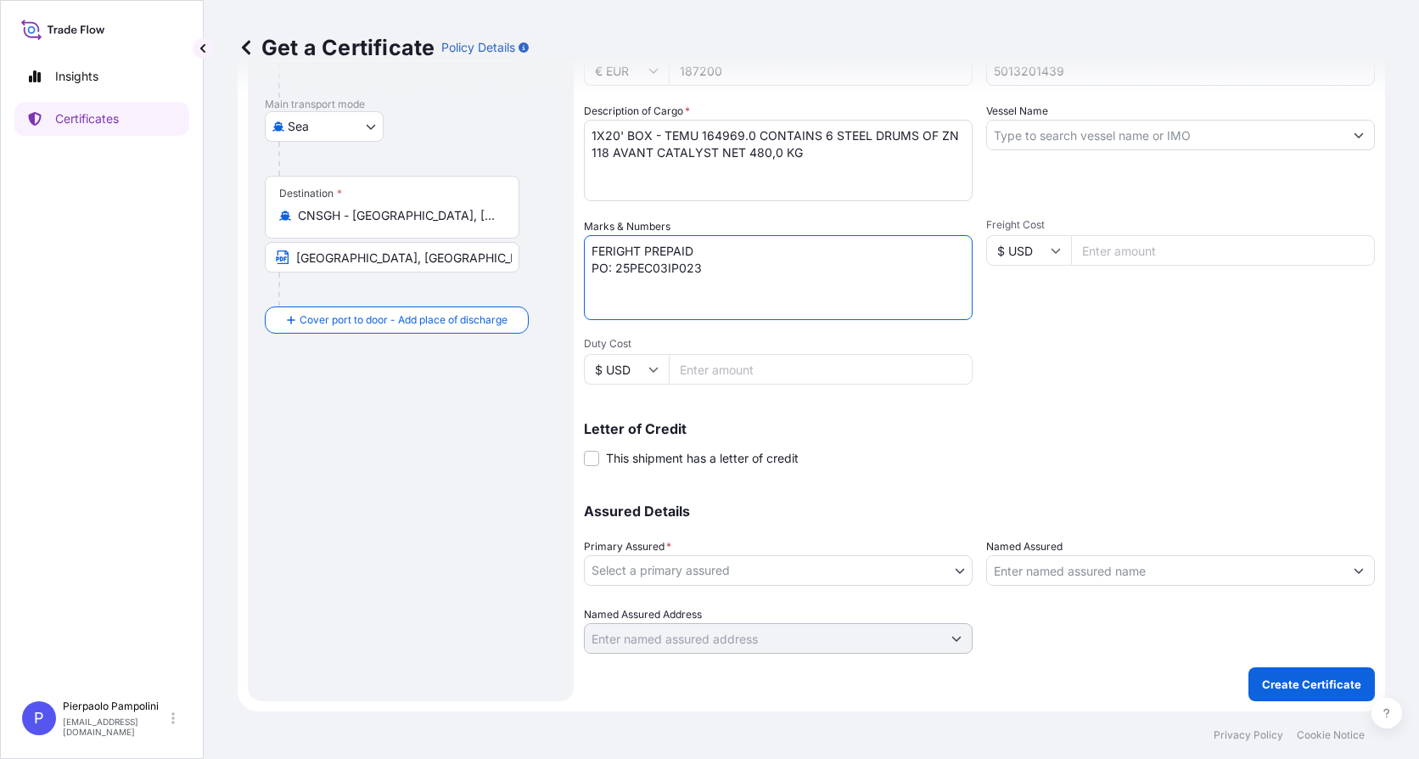
type textarea "FERIGHT PREPAID PO: 25PEC03IP023"
click at [957, 572] on body "Insights Certificates P Pierpaolo Pampolini [EMAIL_ADDRESS][DOMAIN_NAME] Get a …" at bounding box center [709, 379] width 1419 height 759
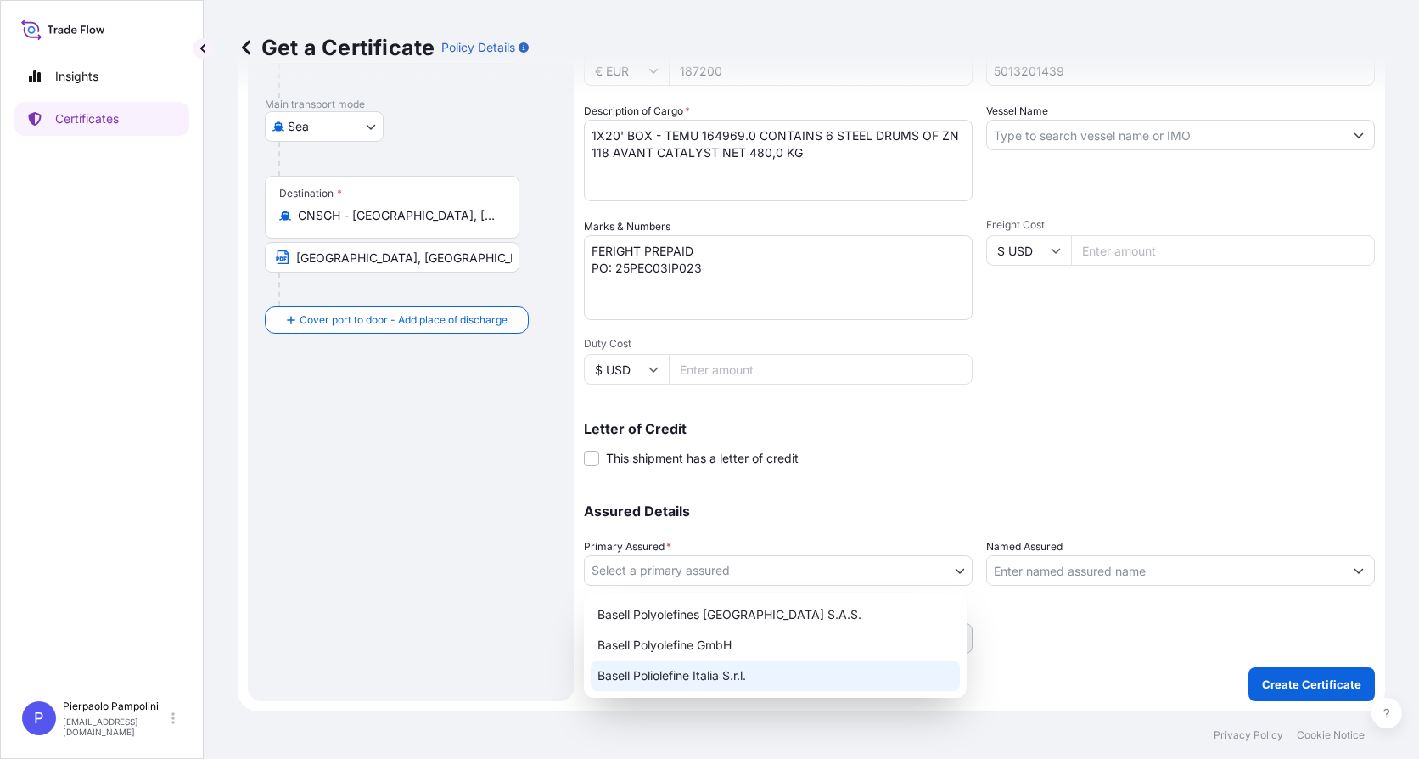
click at [727, 679] on div "Basell Poliolefine Italia S.r.l." at bounding box center [775, 675] width 369 height 31
select select "32017"
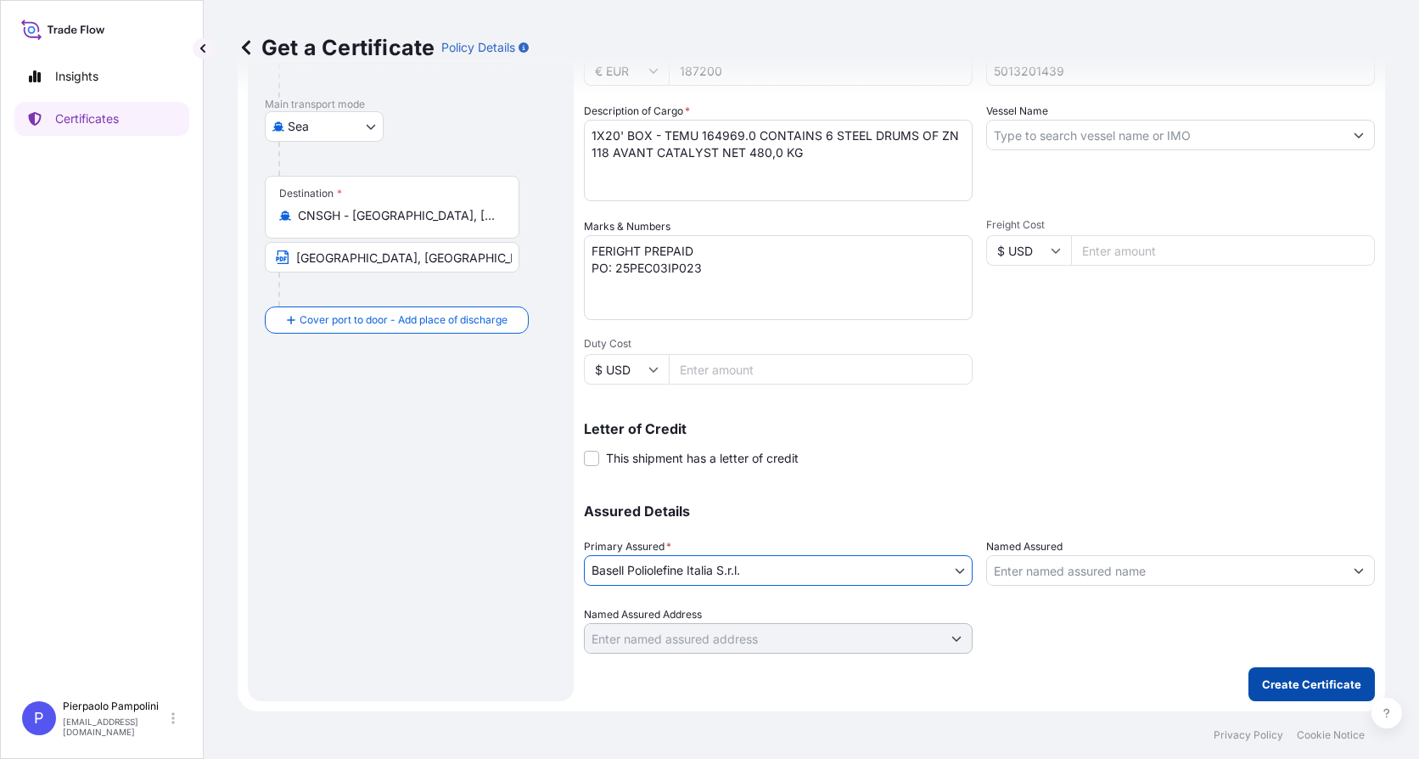
click at [1309, 681] on p "Create Certificate" at bounding box center [1311, 683] width 99 height 17
click at [1290, 687] on p "Create Certificate" at bounding box center [1311, 683] width 99 height 17
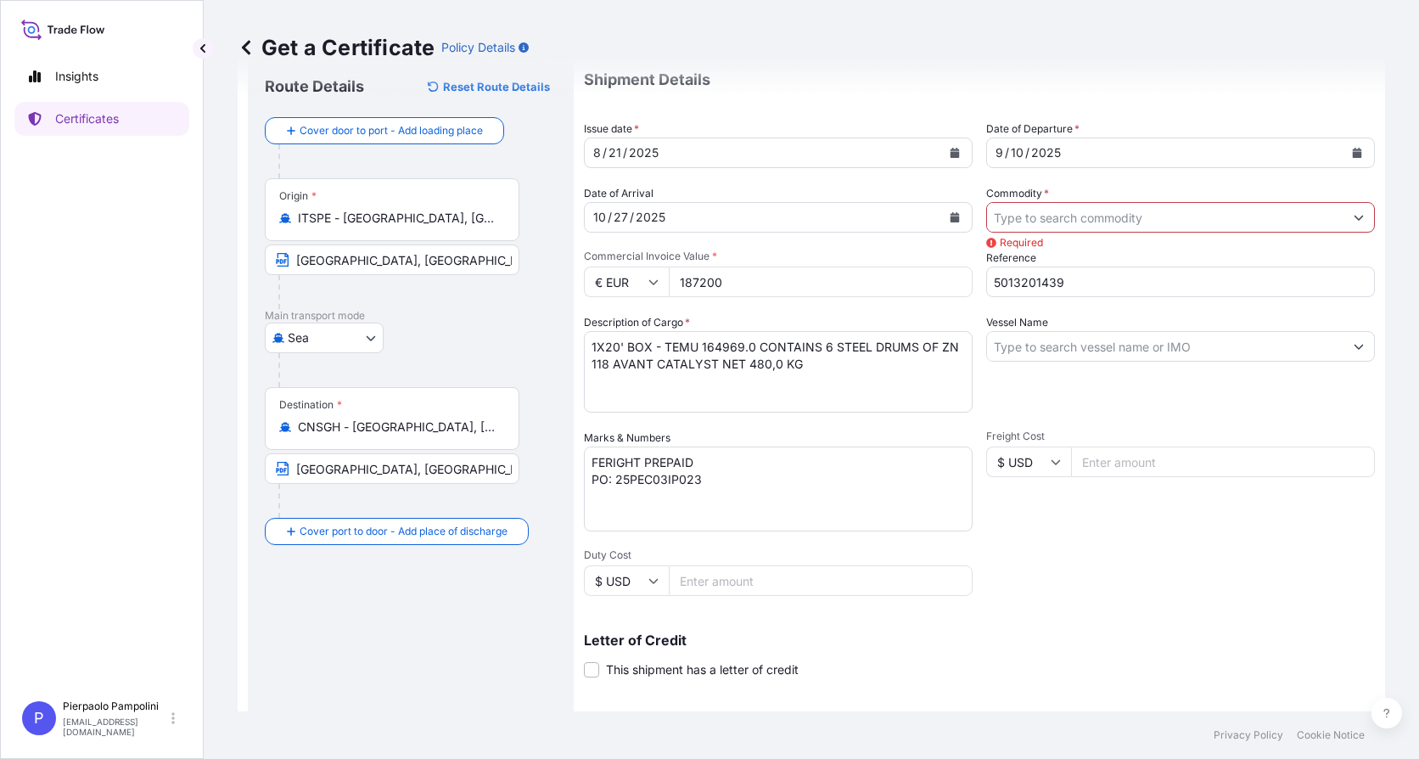
scroll to position [0, 0]
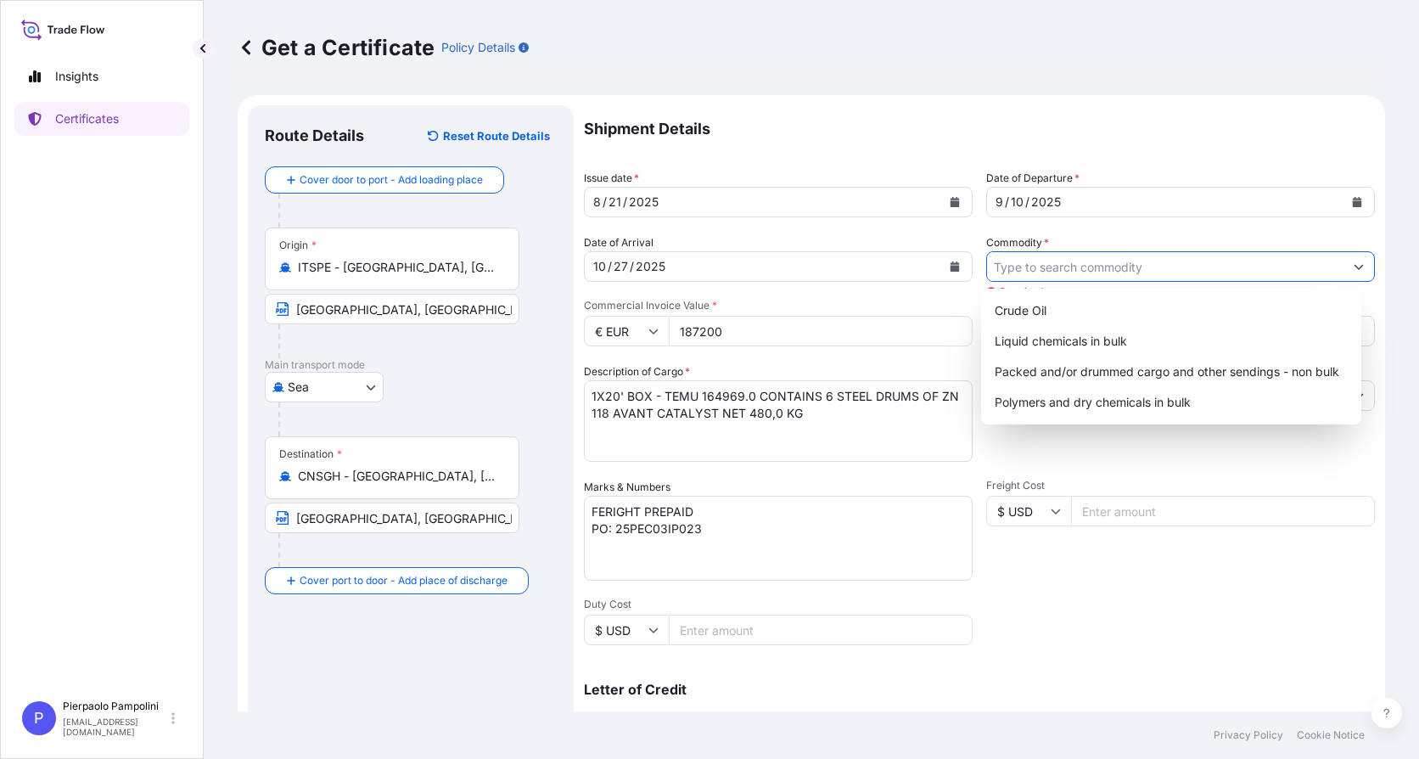
click at [1354, 271] on icon "Show suggestions" at bounding box center [1359, 266] width 10 height 10
click at [1085, 373] on div "Packed and/or drummed cargo and other sendings - non bulk" at bounding box center [1171, 371] width 367 height 31
type input "Packed and/or drummed cargo and other sendings - non bulk"
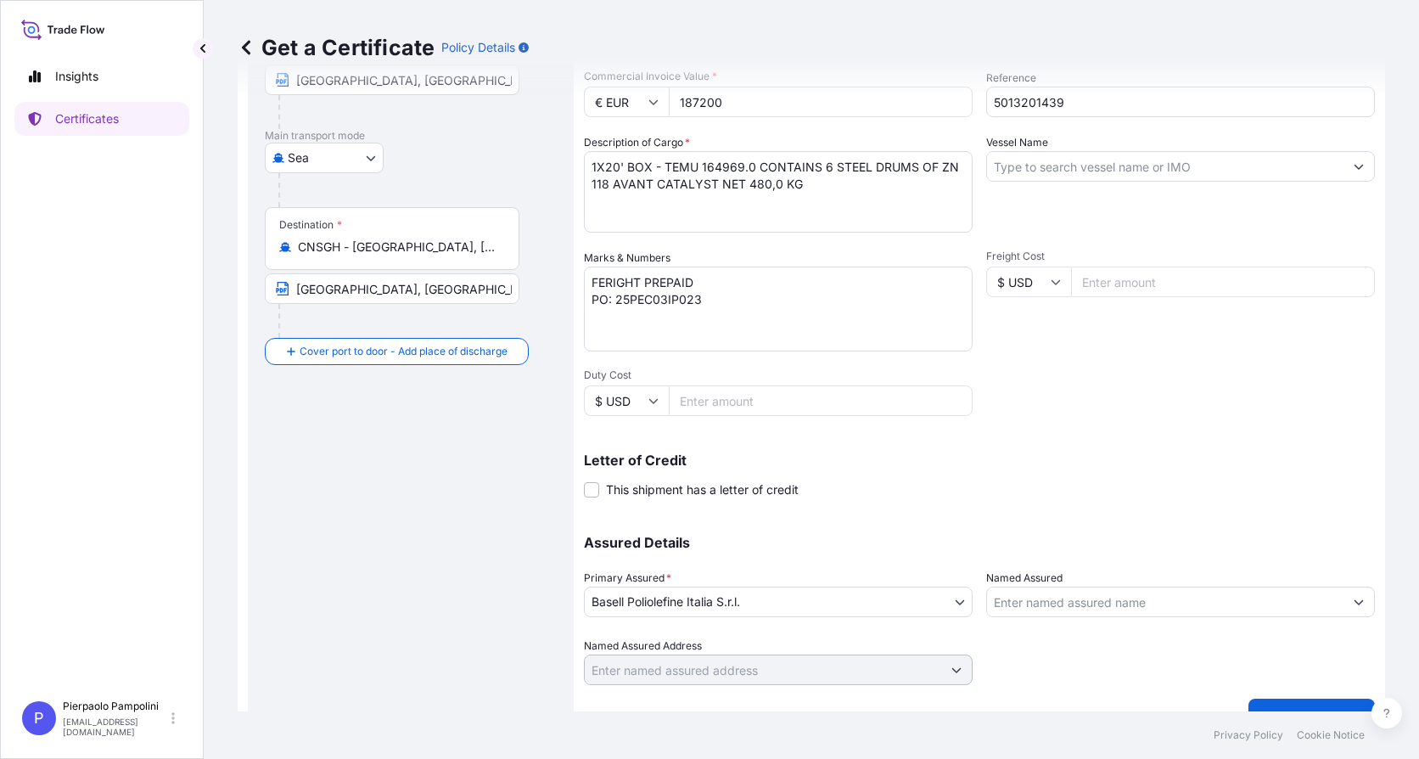
scroll to position [261, 0]
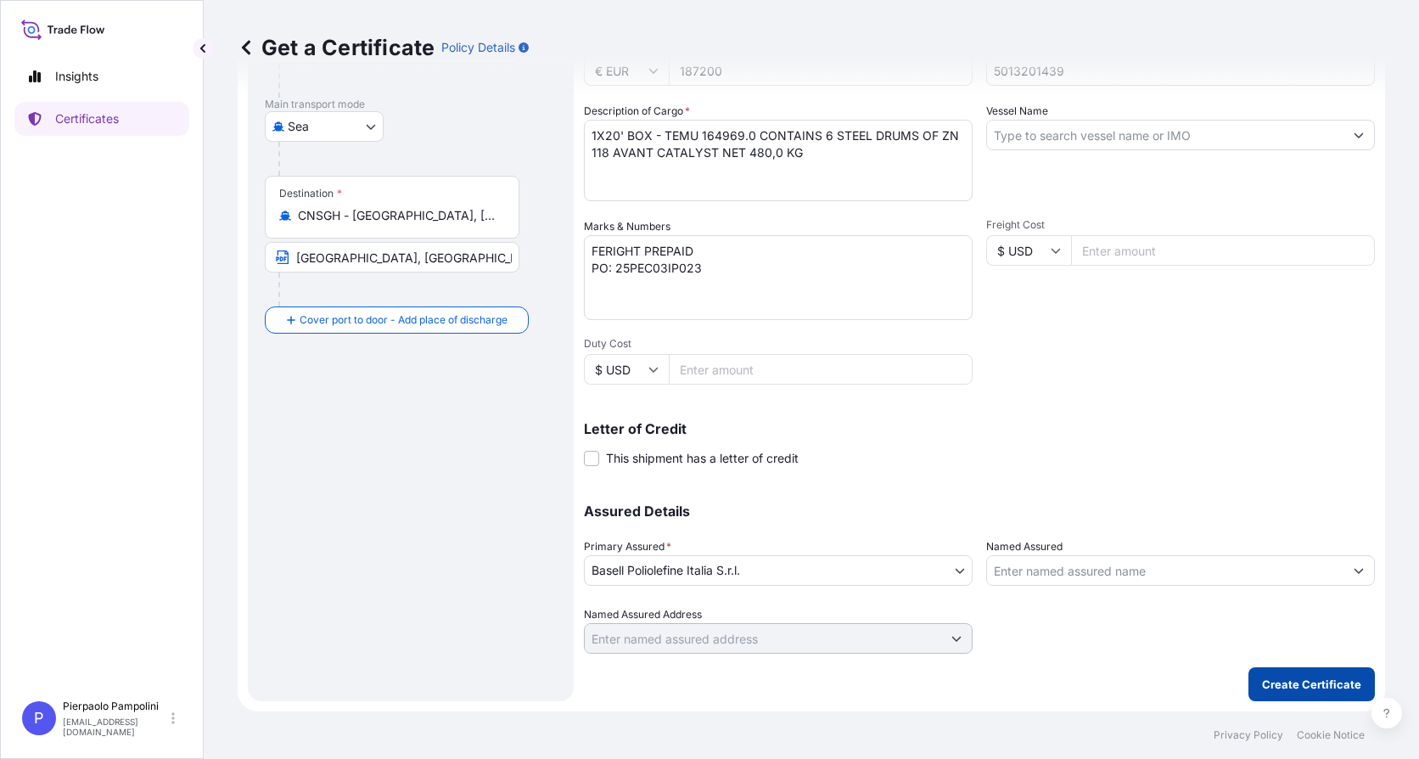
click at [1318, 684] on p "Create Certificate" at bounding box center [1311, 683] width 99 height 17
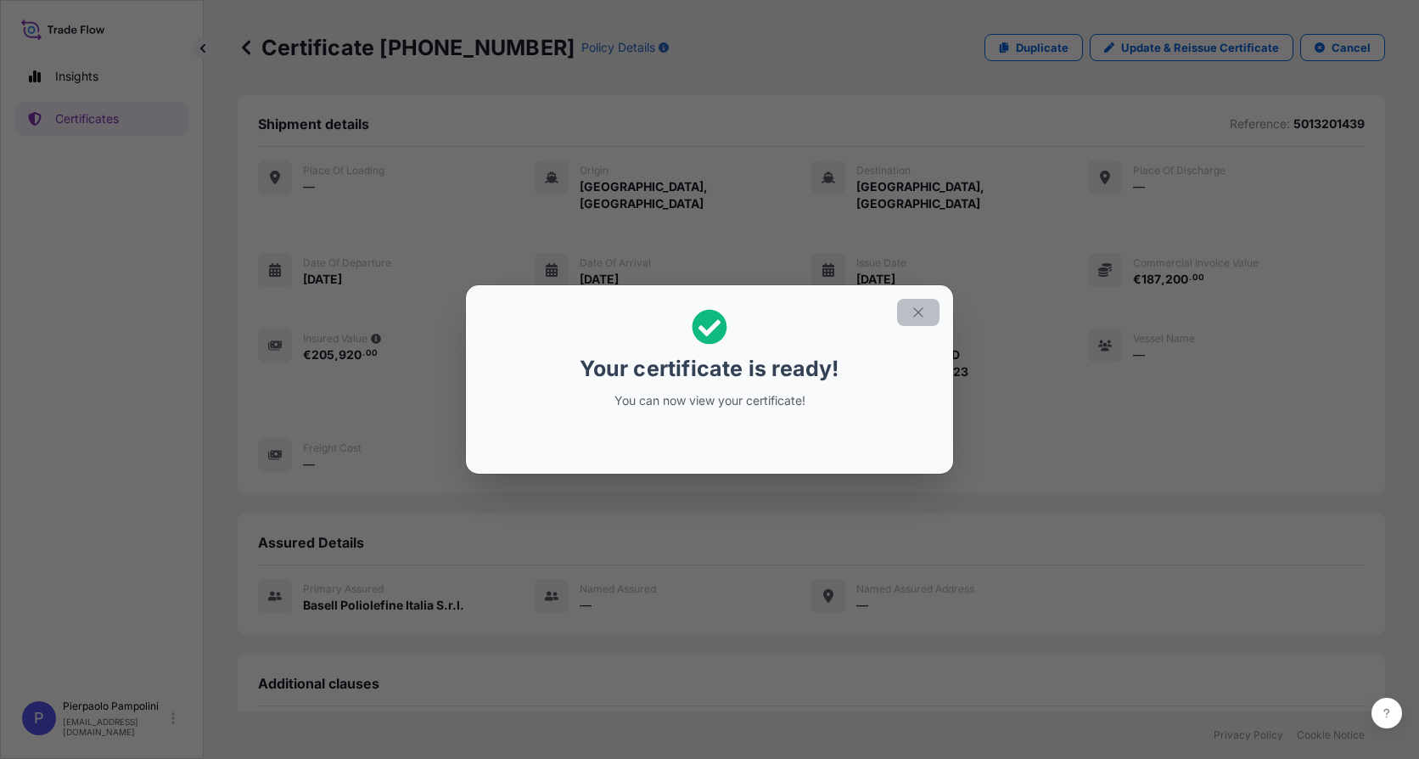
click at [915, 313] on icon "button" at bounding box center [918, 312] width 15 height 15
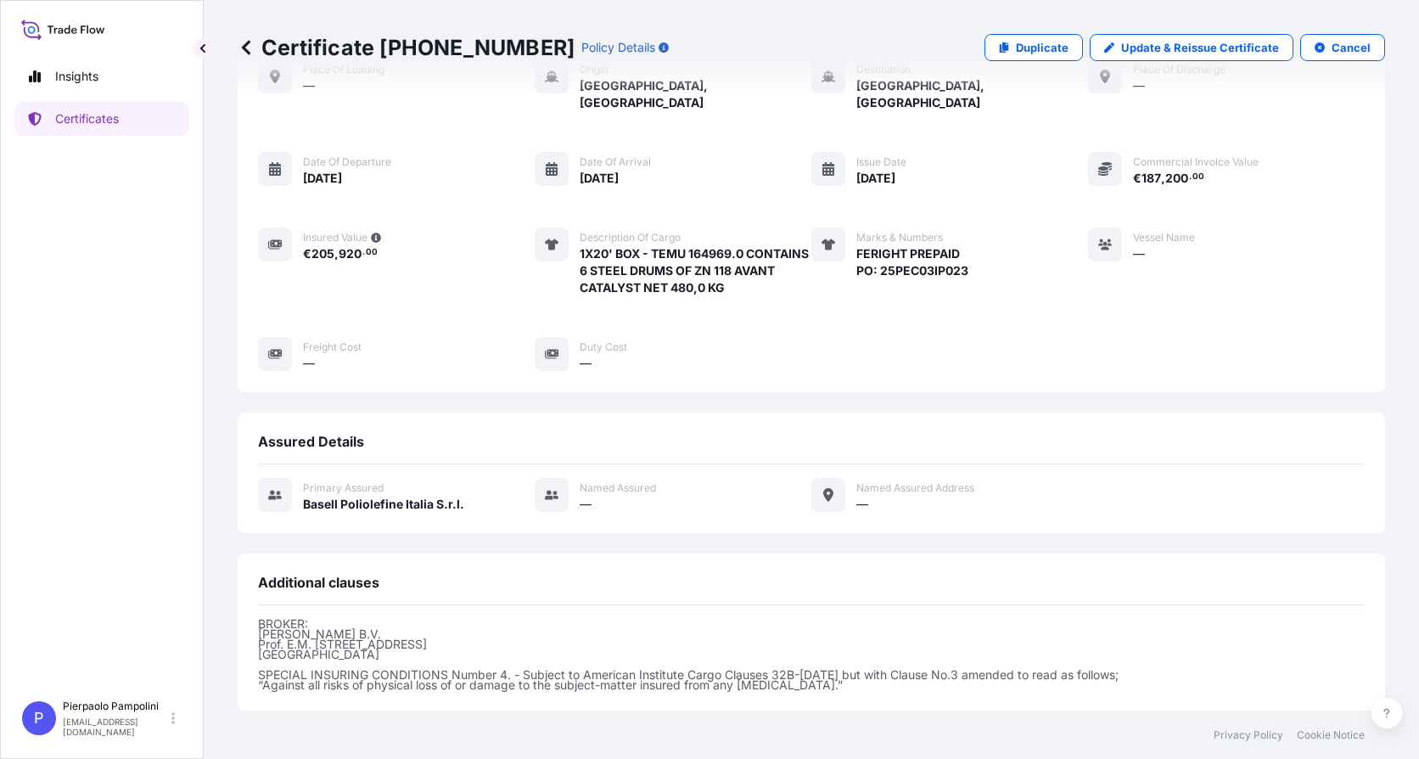
scroll to position [262, 0]
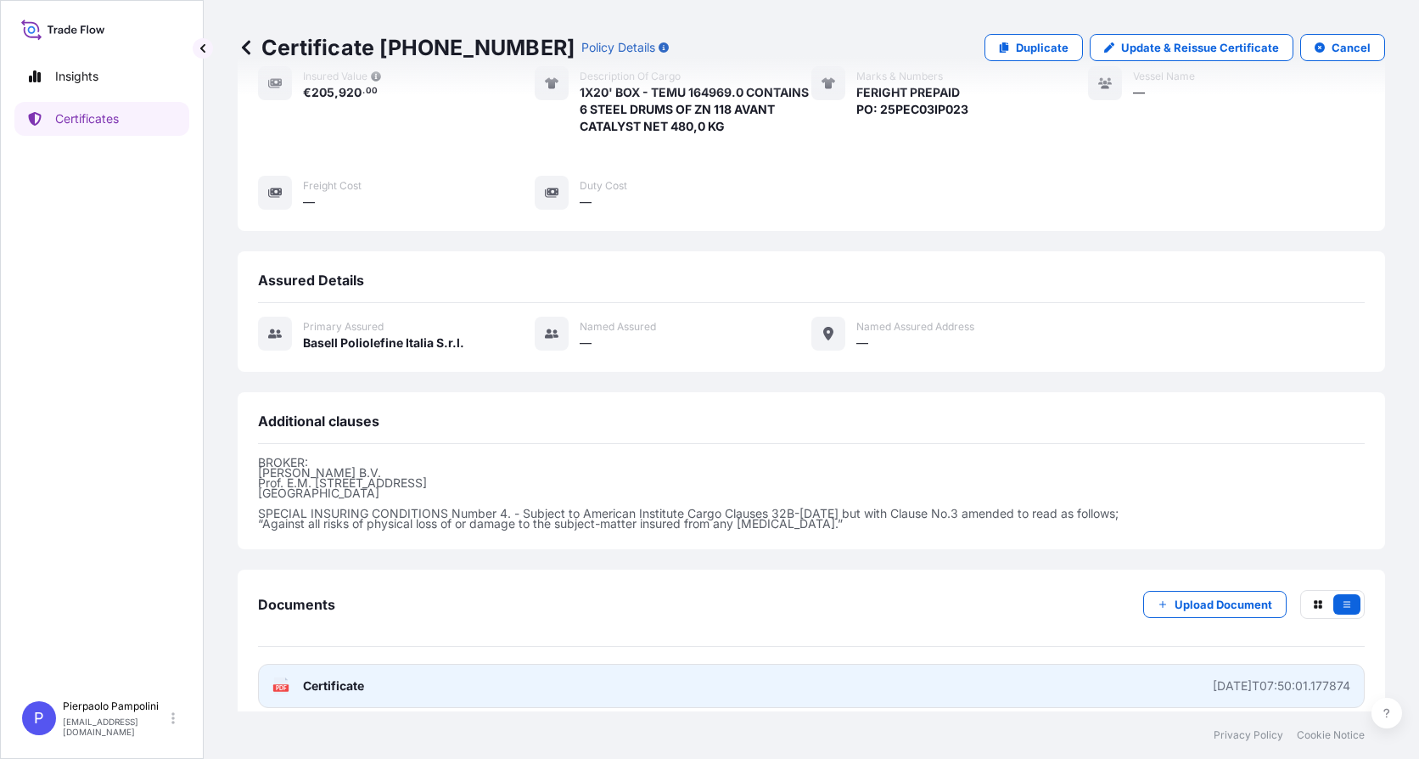
click at [336, 677] on span "Certificate" at bounding box center [333, 685] width 61 height 17
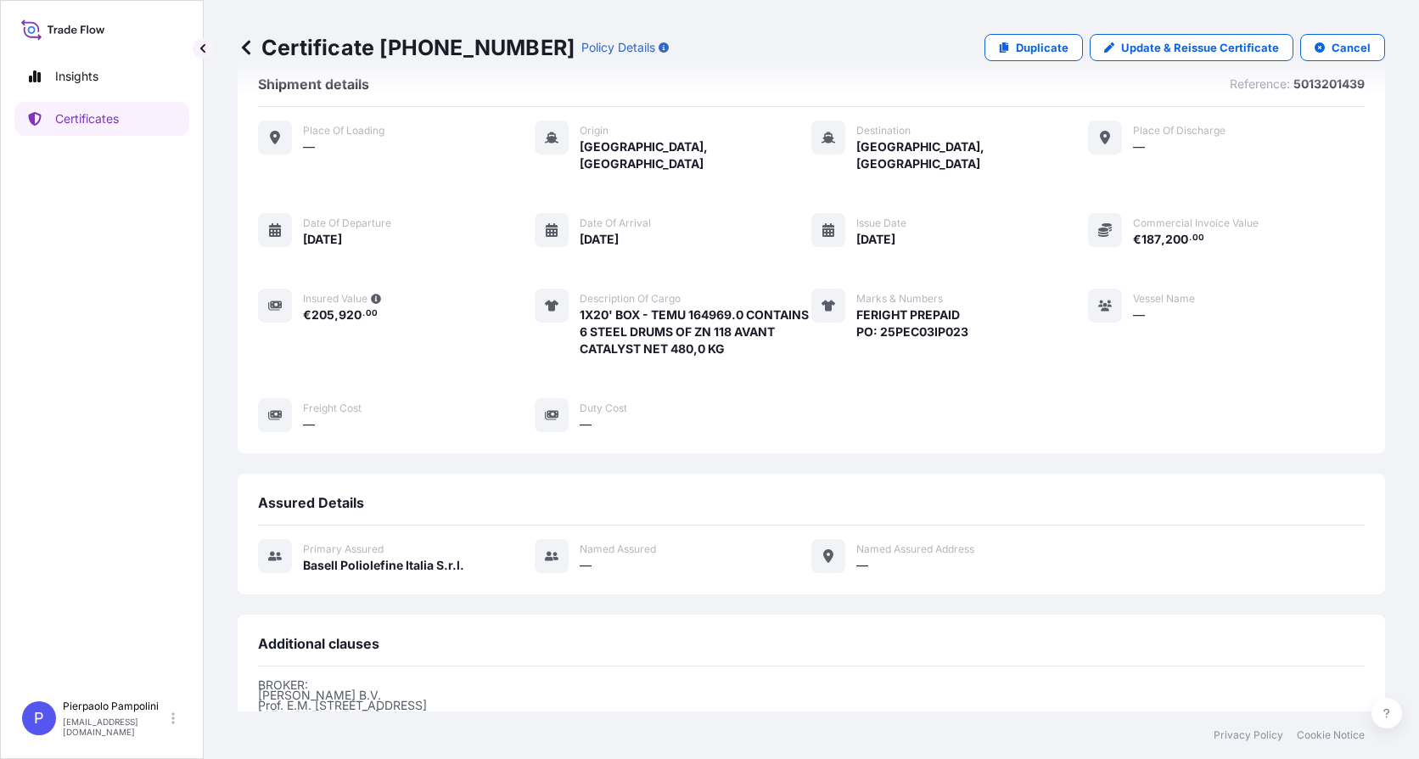
scroll to position [0, 0]
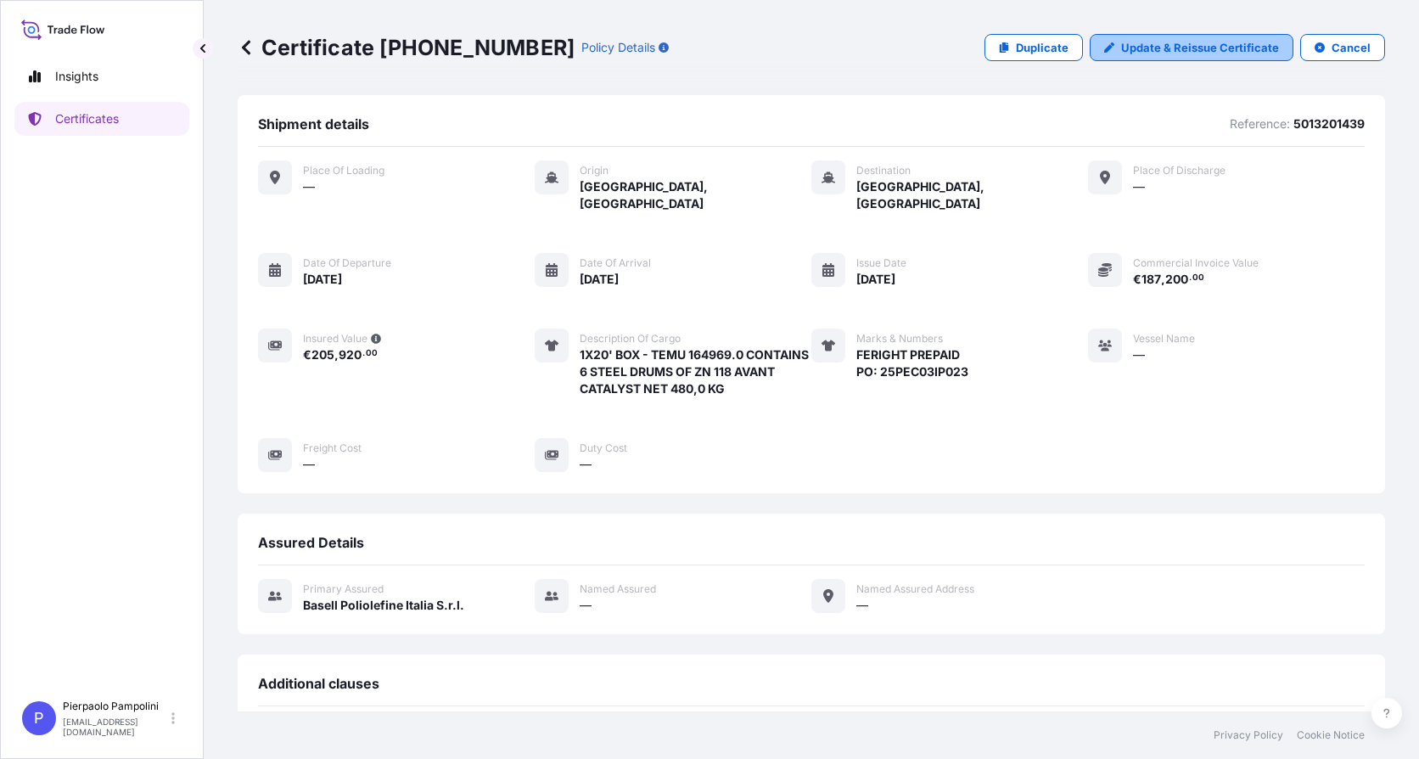
click at [1143, 47] on p "Update & Reissue Certificate" at bounding box center [1200, 47] width 158 height 17
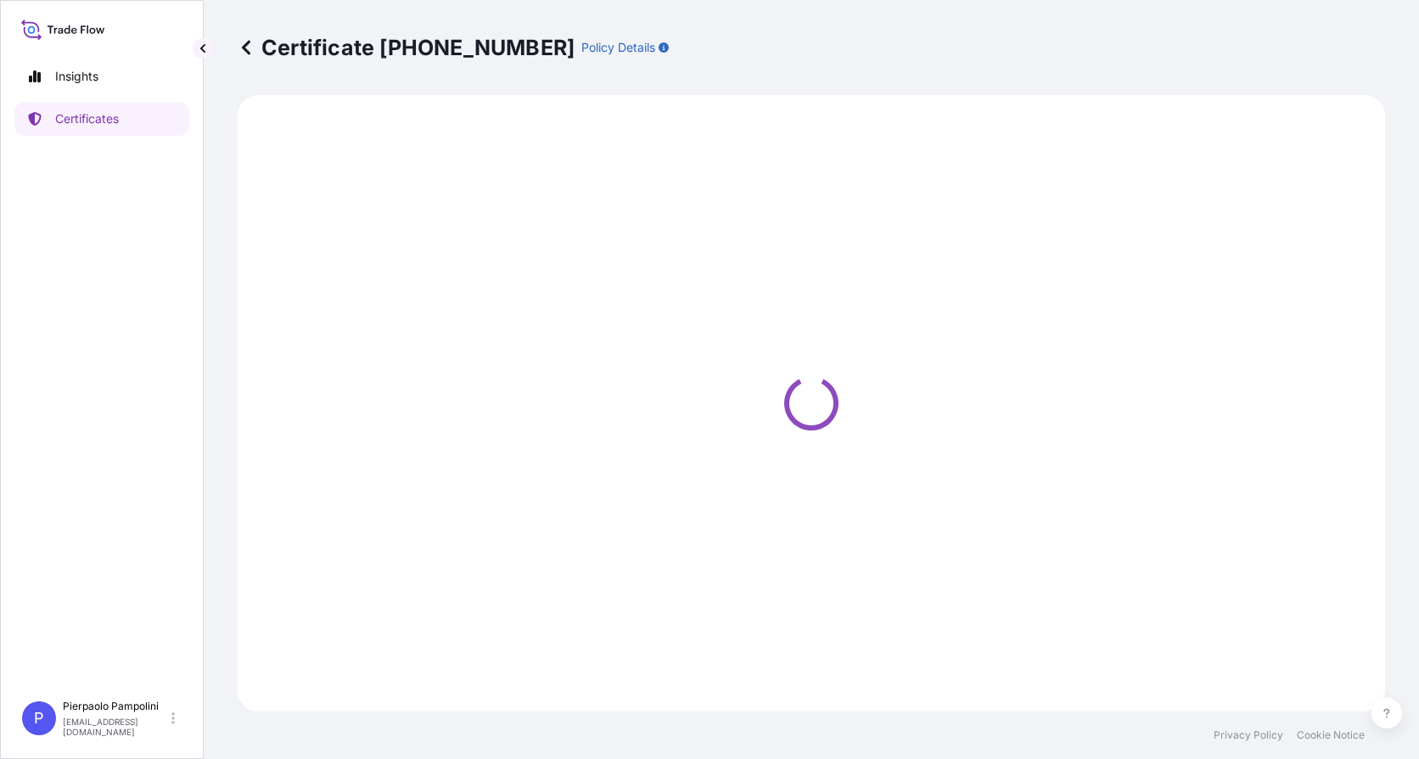
select select "Sea"
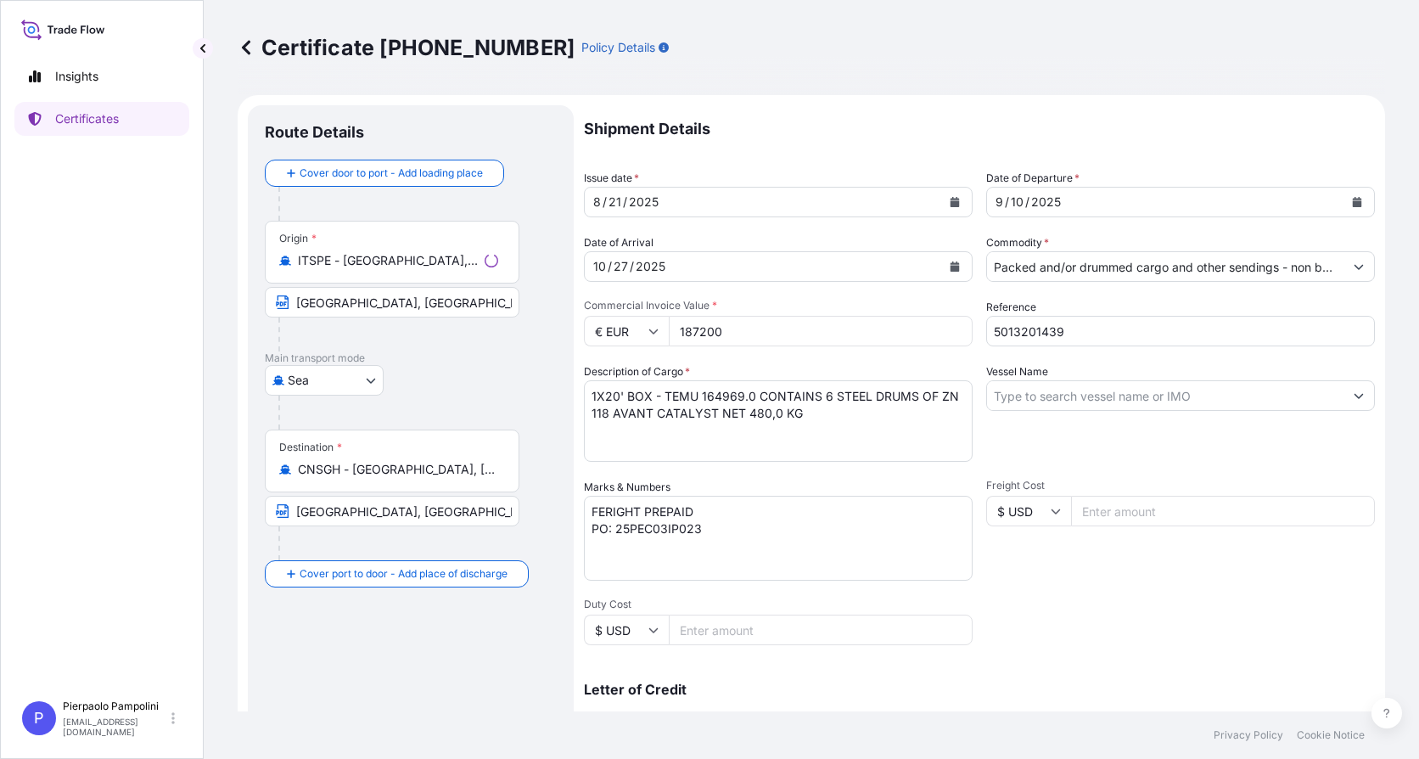
select select "32017"
click at [799, 411] on textarea "1X20' BOX - TEMU 164969.0 CONTAINS 6 STEEL DRUMS OF ZN 118 AVANT CATALYST NET 4…" at bounding box center [778, 420] width 389 height 81
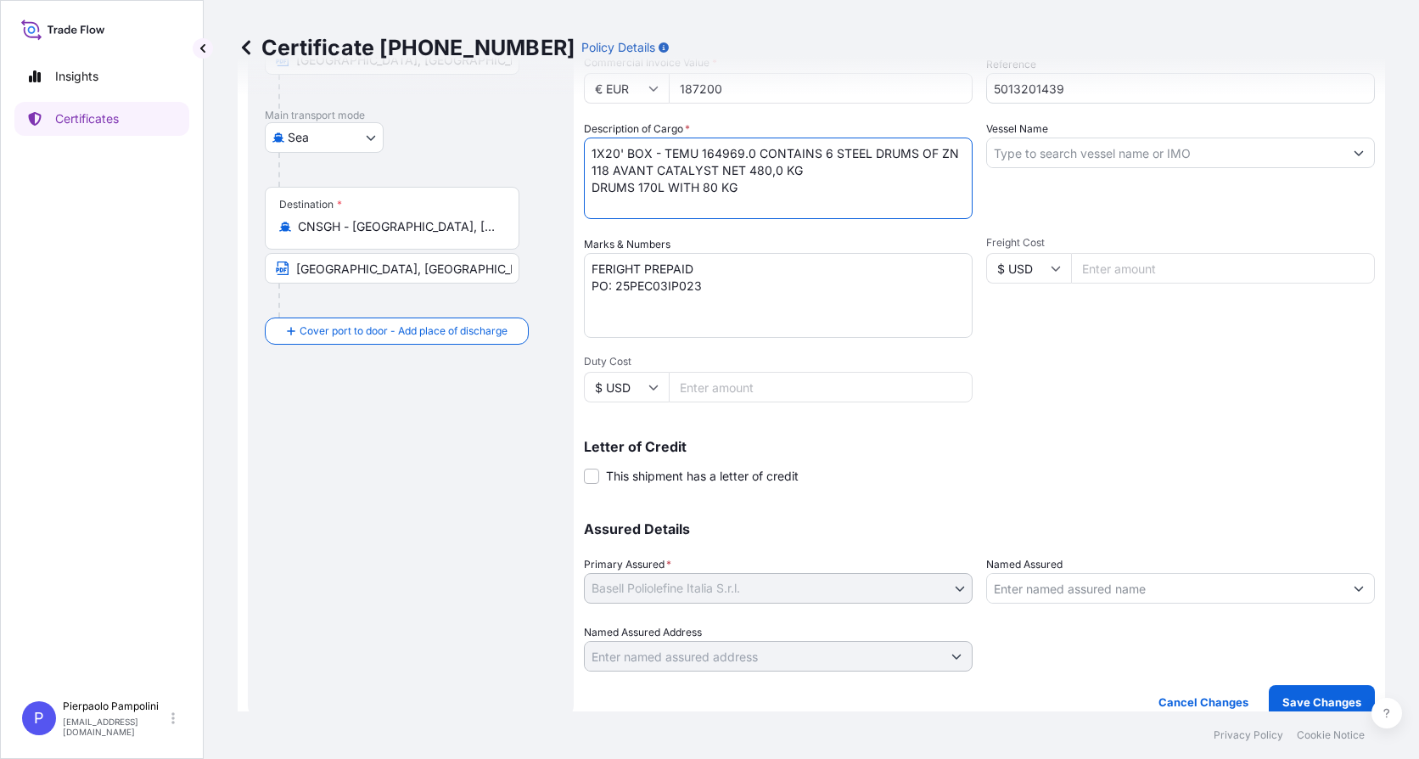
scroll to position [261, 0]
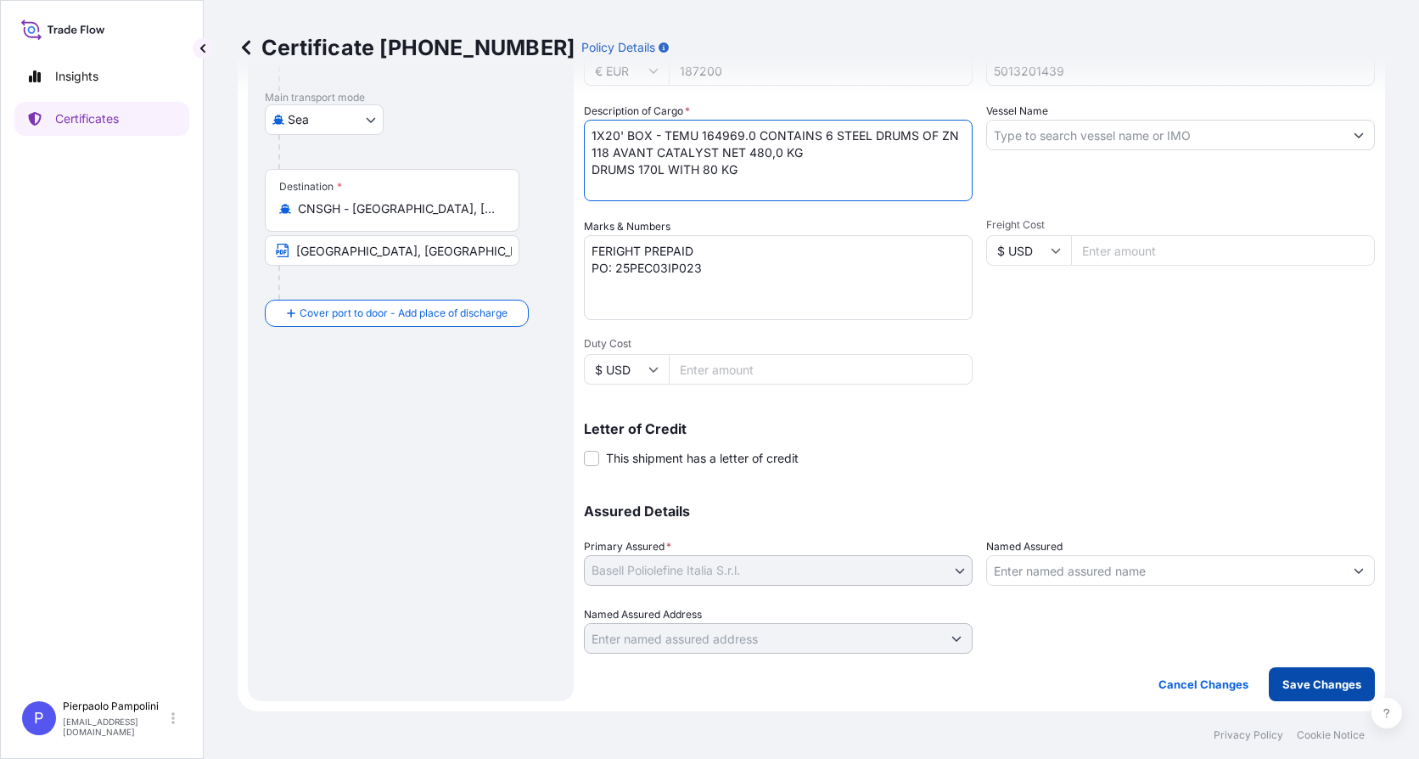
type textarea "1X20' BOX - TEMU 164969.0 CONTAINS 6 STEEL DRUMS OF ZN 118 AVANT CATALYST NET 4…"
click at [1292, 694] on button "Save Changes" at bounding box center [1322, 684] width 106 height 34
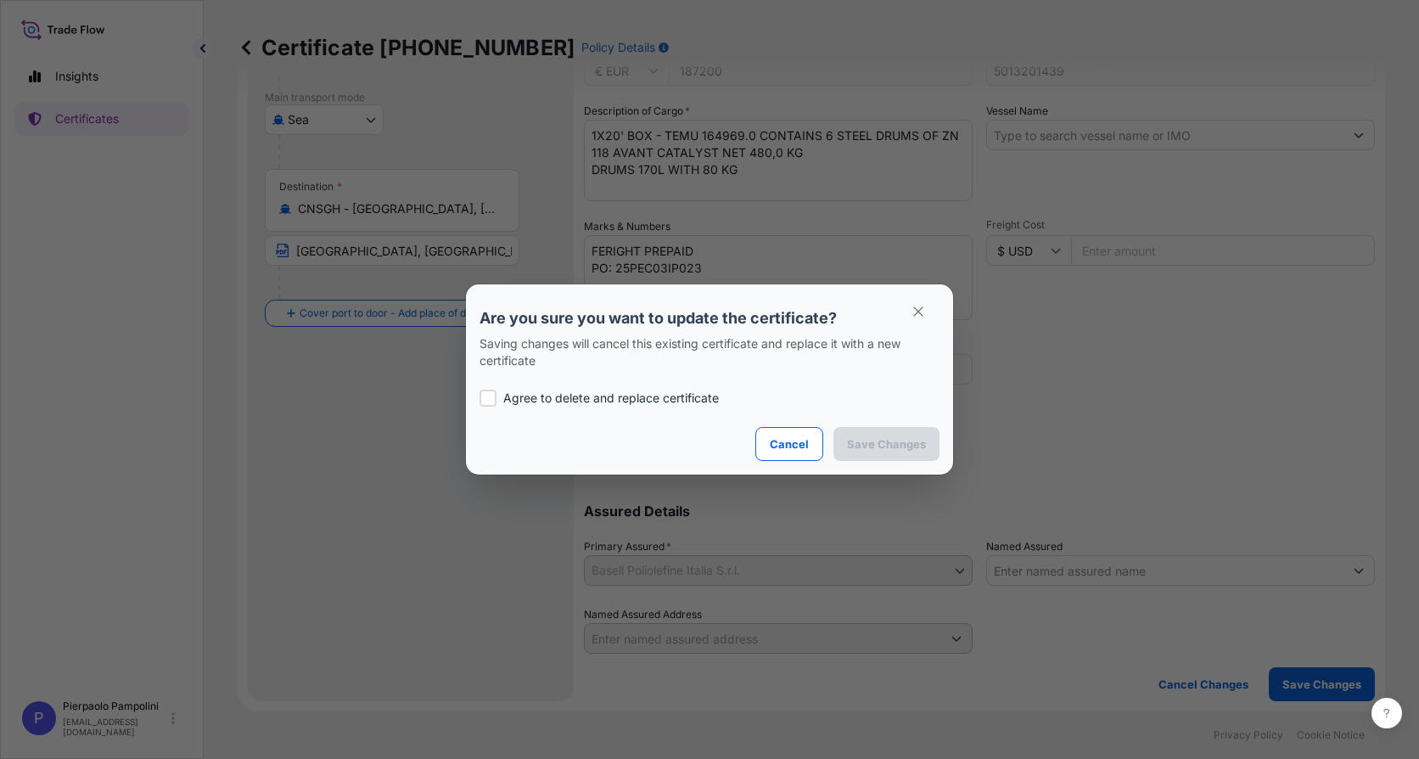
click at [487, 397] on div at bounding box center [487, 398] width 17 height 17
checkbox input "true"
click at [872, 451] on p "Save Changes" at bounding box center [886, 443] width 79 height 17
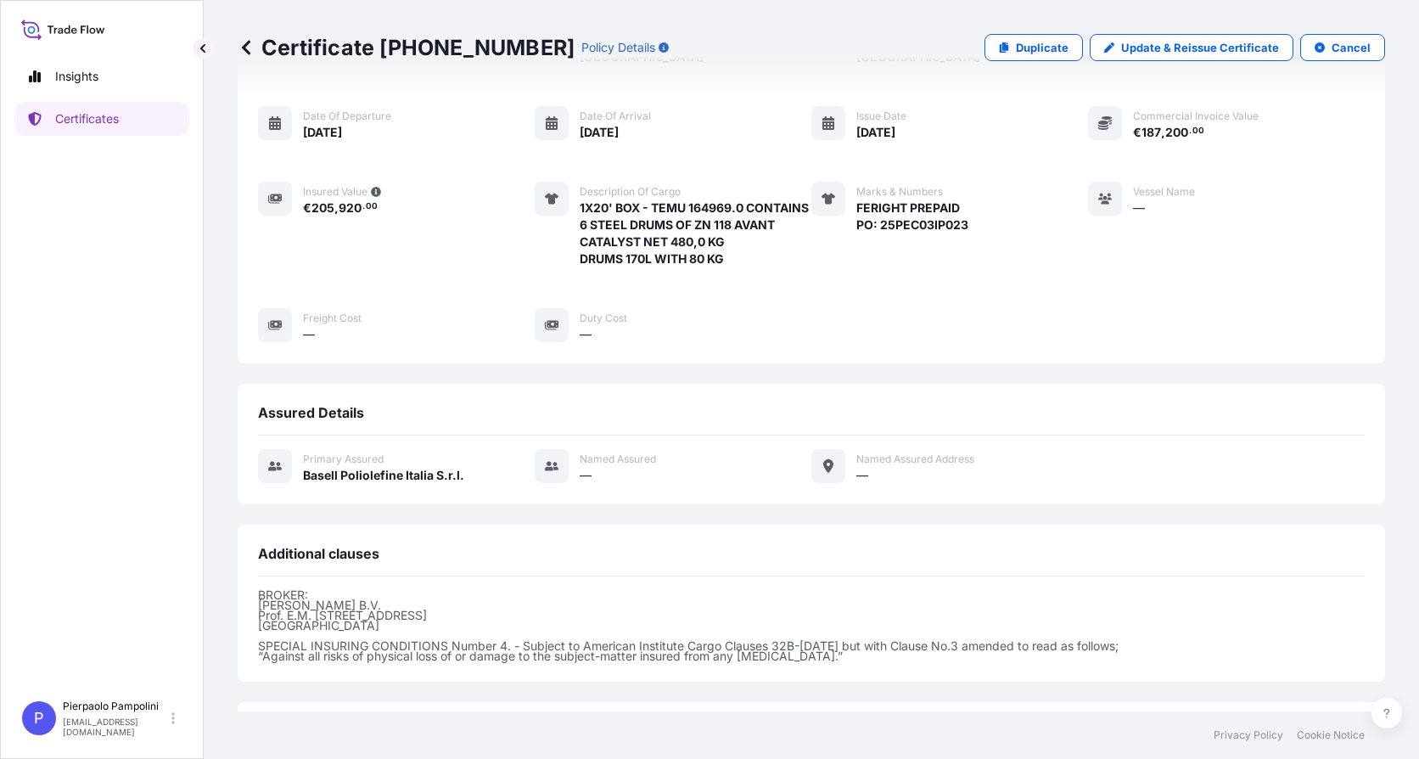
scroll to position [279, 0]
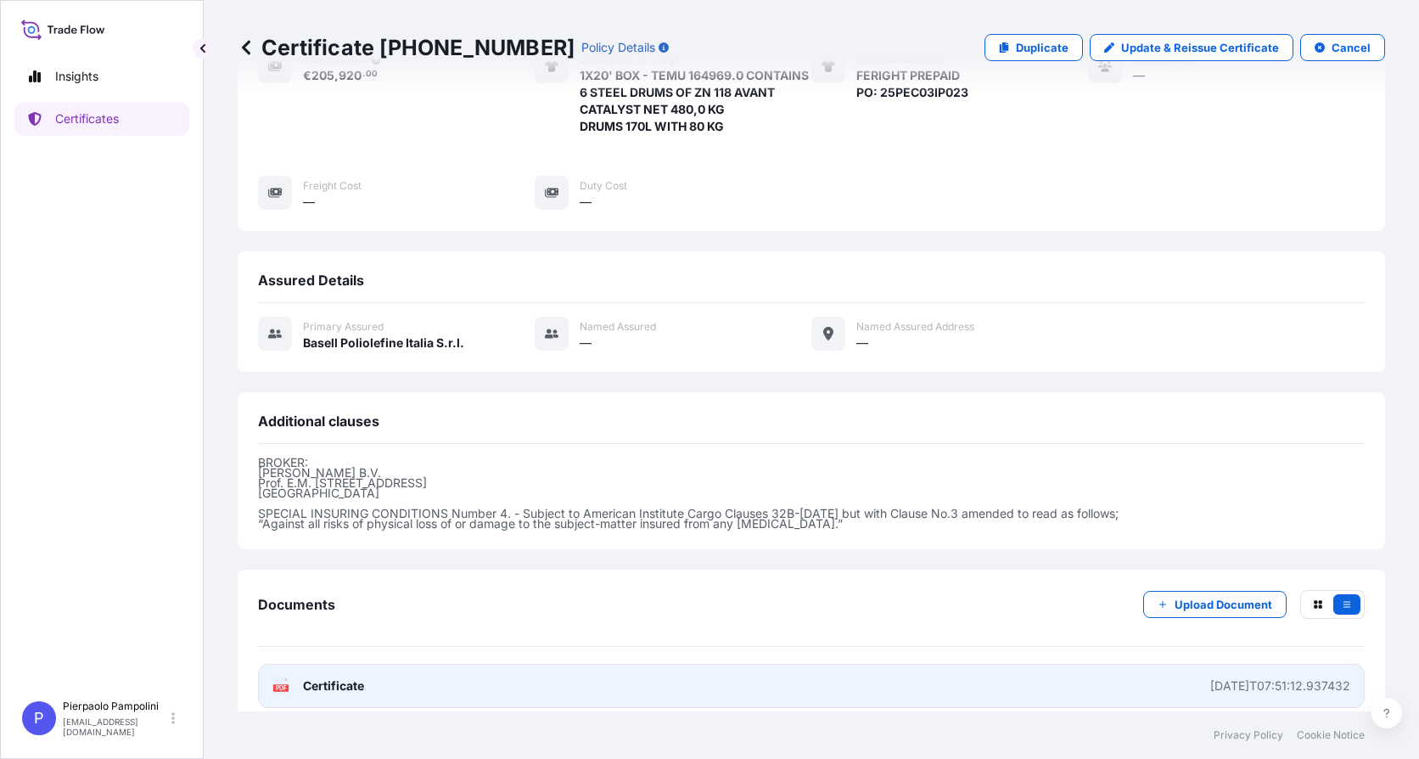
click at [354, 677] on span "Certificate" at bounding box center [333, 685] width 61 height 17
